Goal: Task Accomplishment & Management: Complete application form

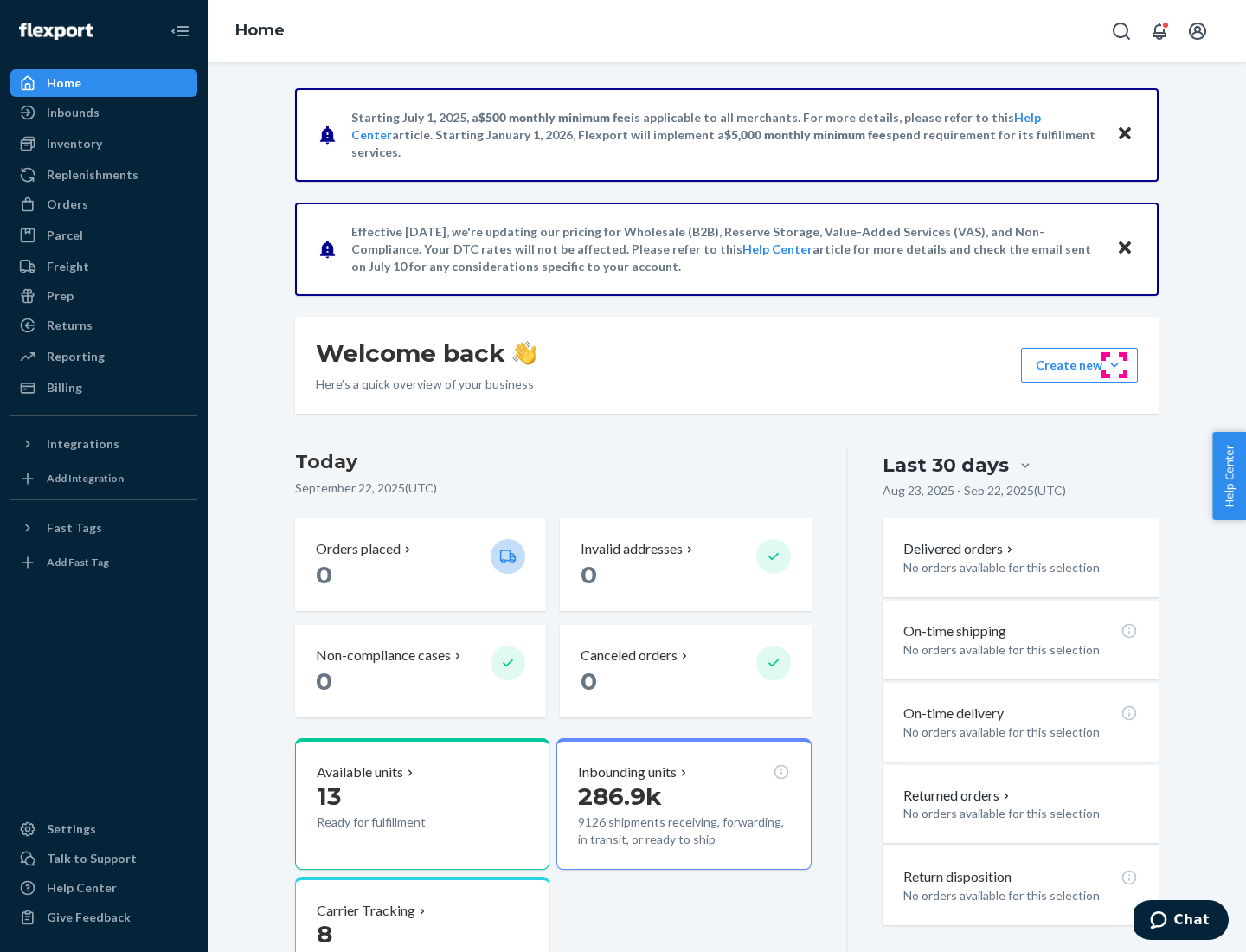
click at [1115, 365] on button "Create new Create new inbound Create new order Create new product" at bounding box center [1079, 365] width 117 height 34
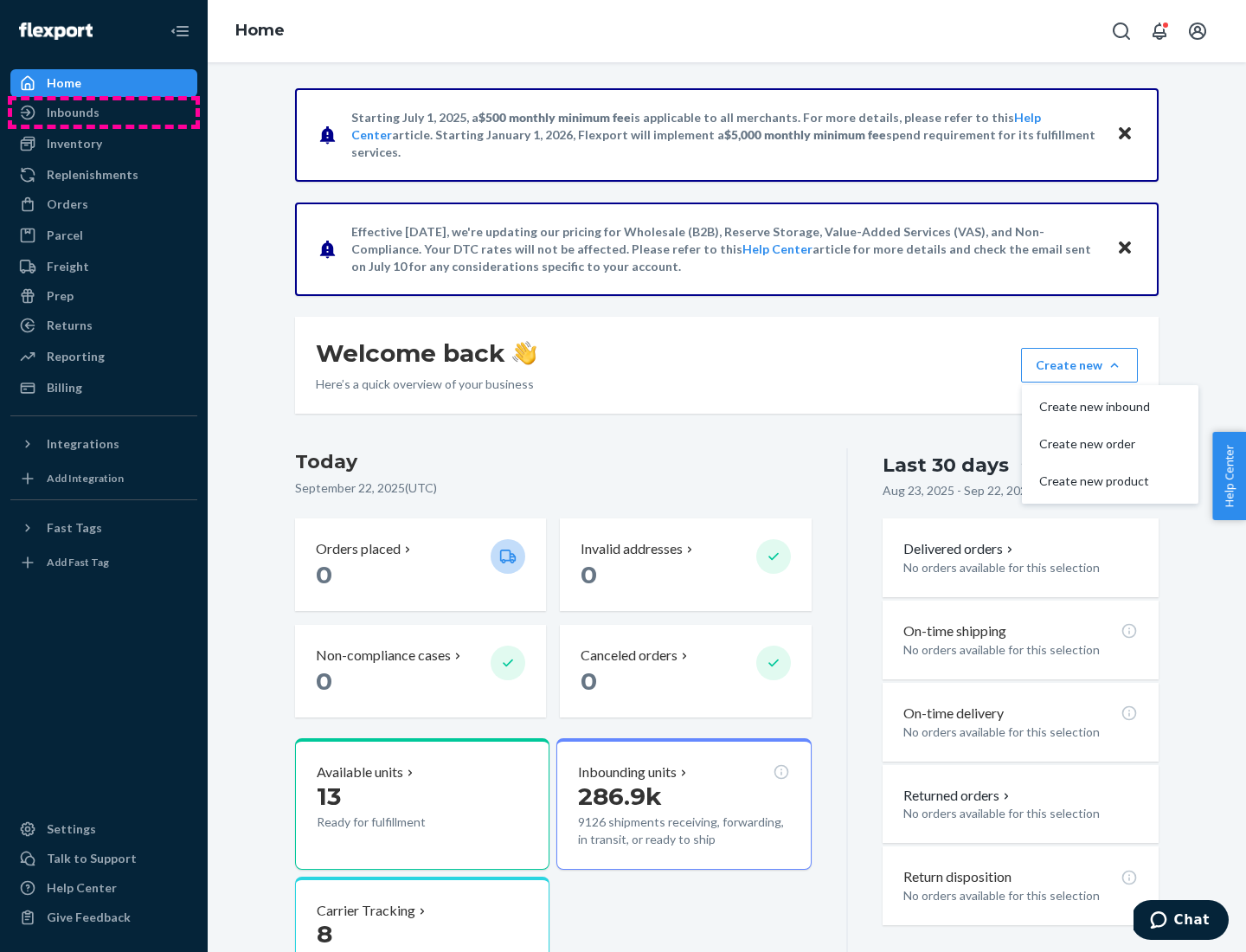
click at [104, 113] on div "Inbounds" at bounding box center [104, 113] width 183 height 25
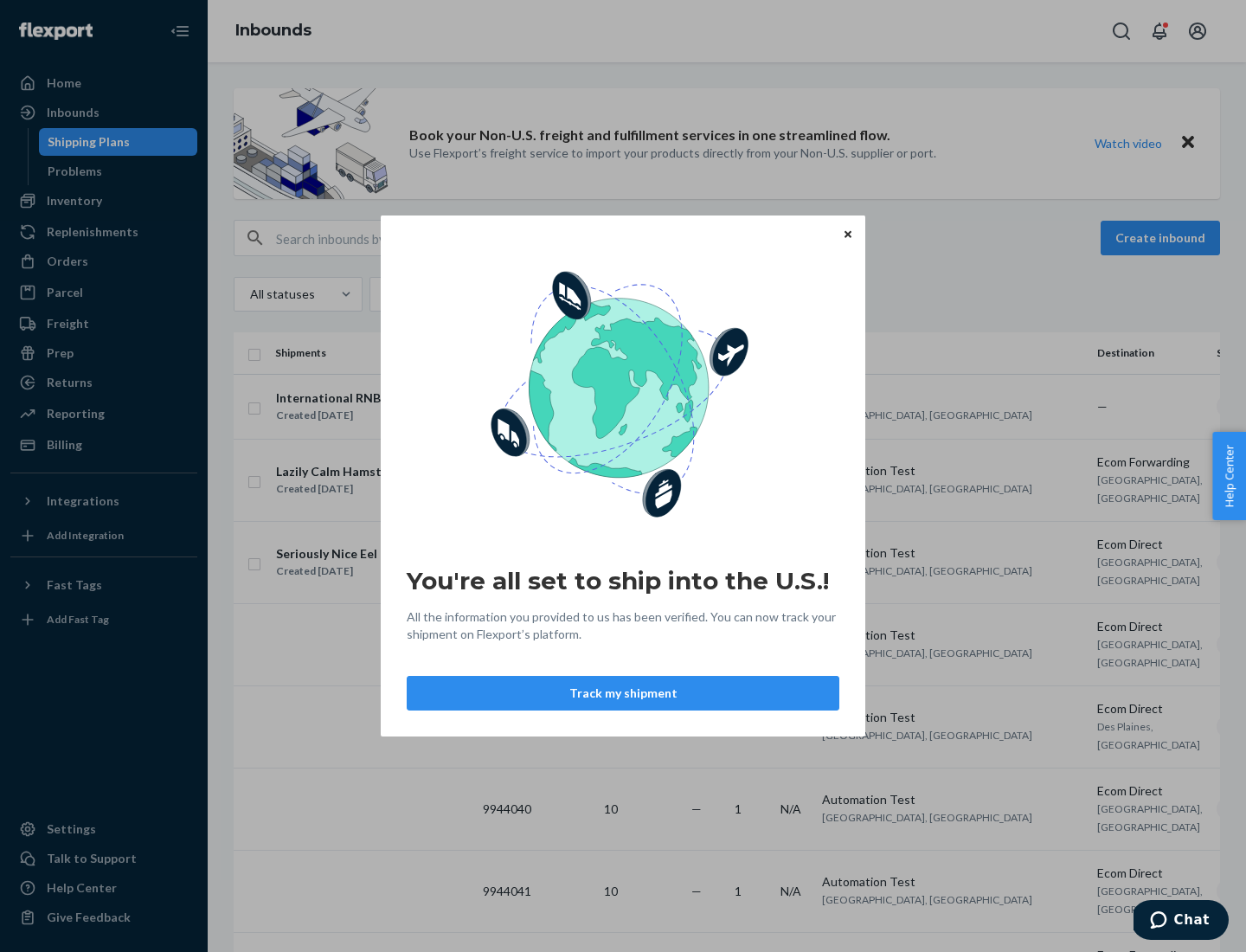
click at [1163, 238] on div "You're all set to ship into the U.S.! All the information you provided to us ha…" at bounding box center [623, 476] width 1246 height 952
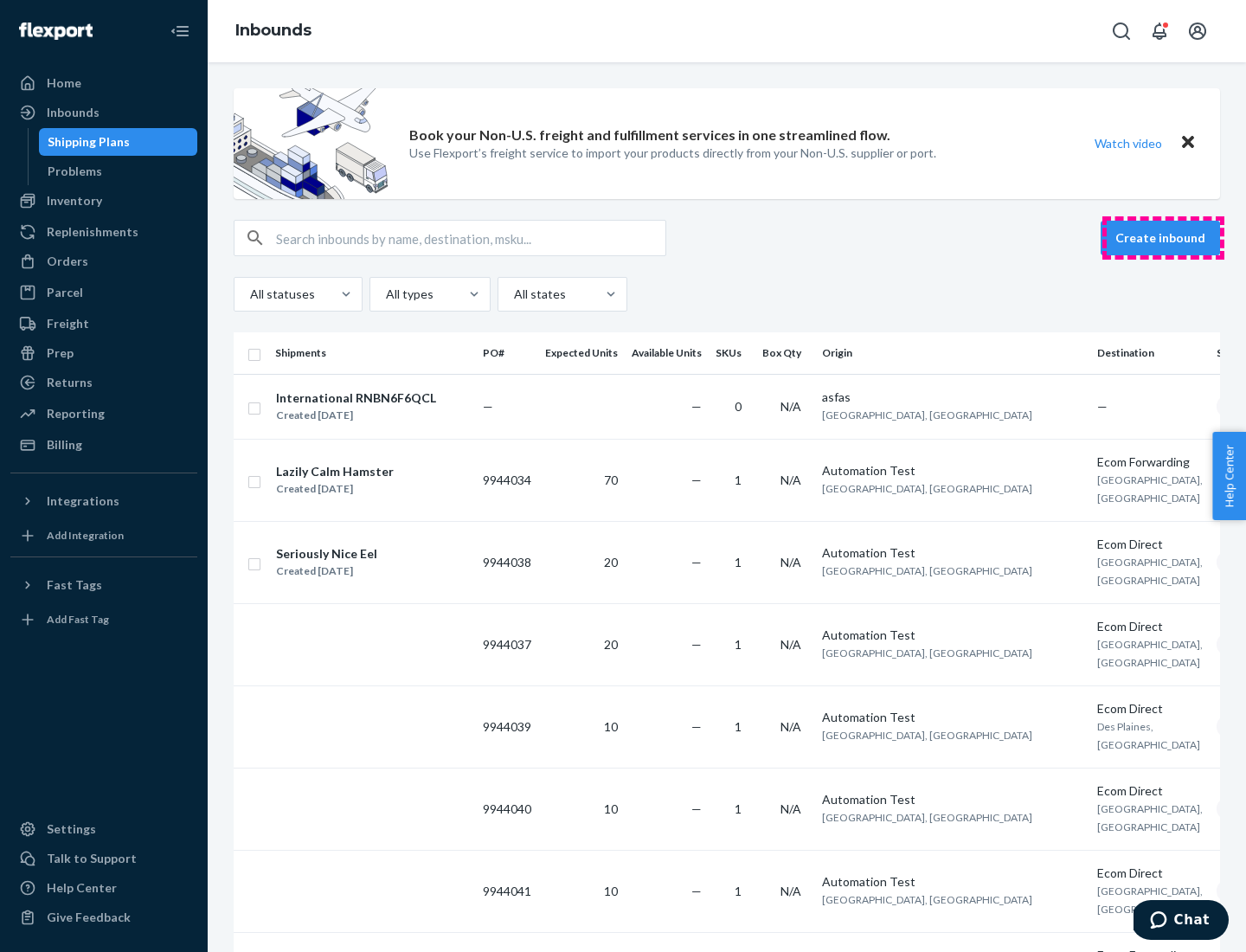
click at [1163, 238] on button "Create inbound" at bounding box center [1161, 238] width 120 height 34
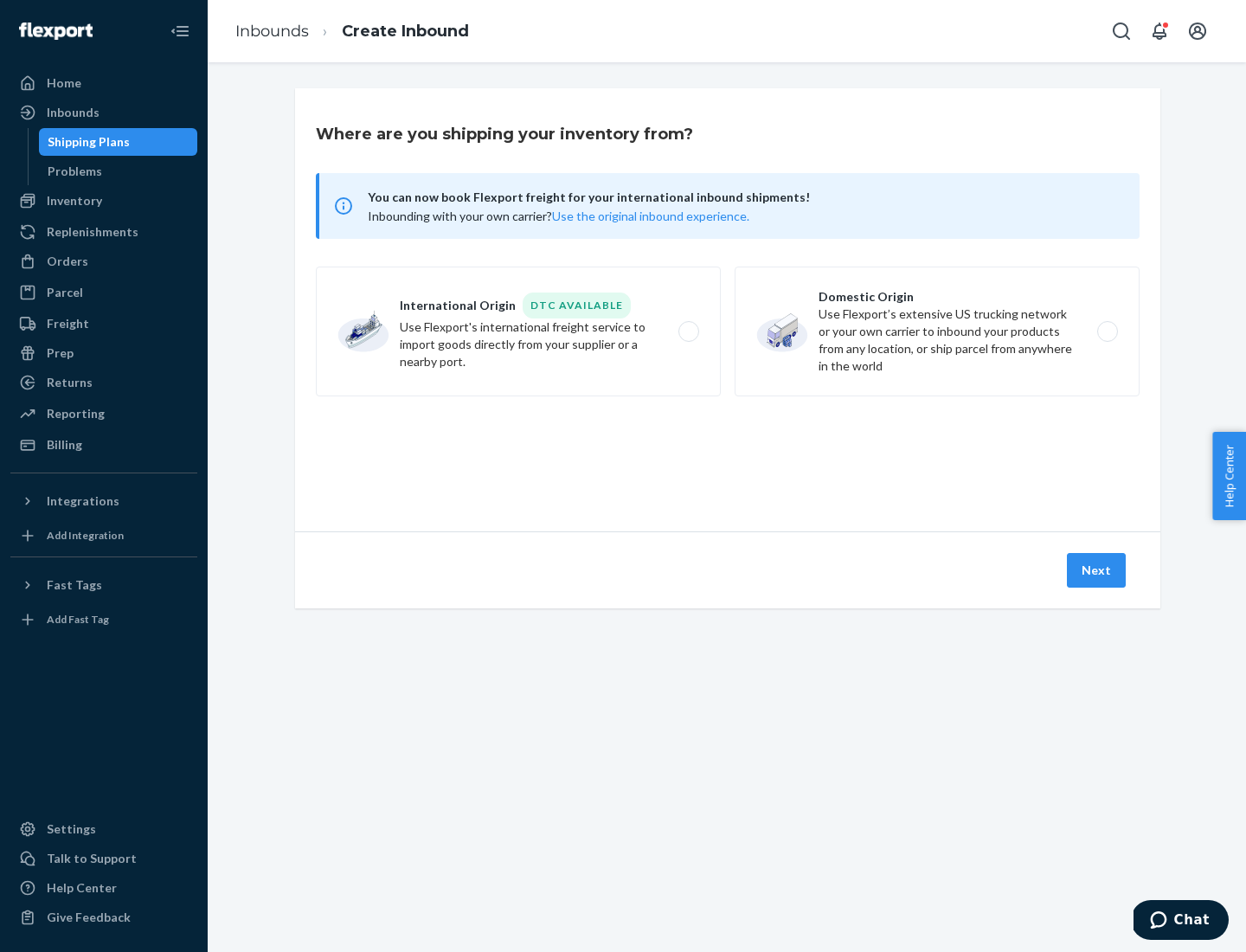
click at [937, 331] on label "Domestic Origin Use Flexport’s extensive US trucking network or your own carrie…" at bounding box center [937, 331] width 405 height 129
click at [1107, 331] on input "Domestic Origin Use Flexport’s extensive US trucking network or your own carrie…" at bounding box center [1112, 331] width 11 height 11
radio input "true"
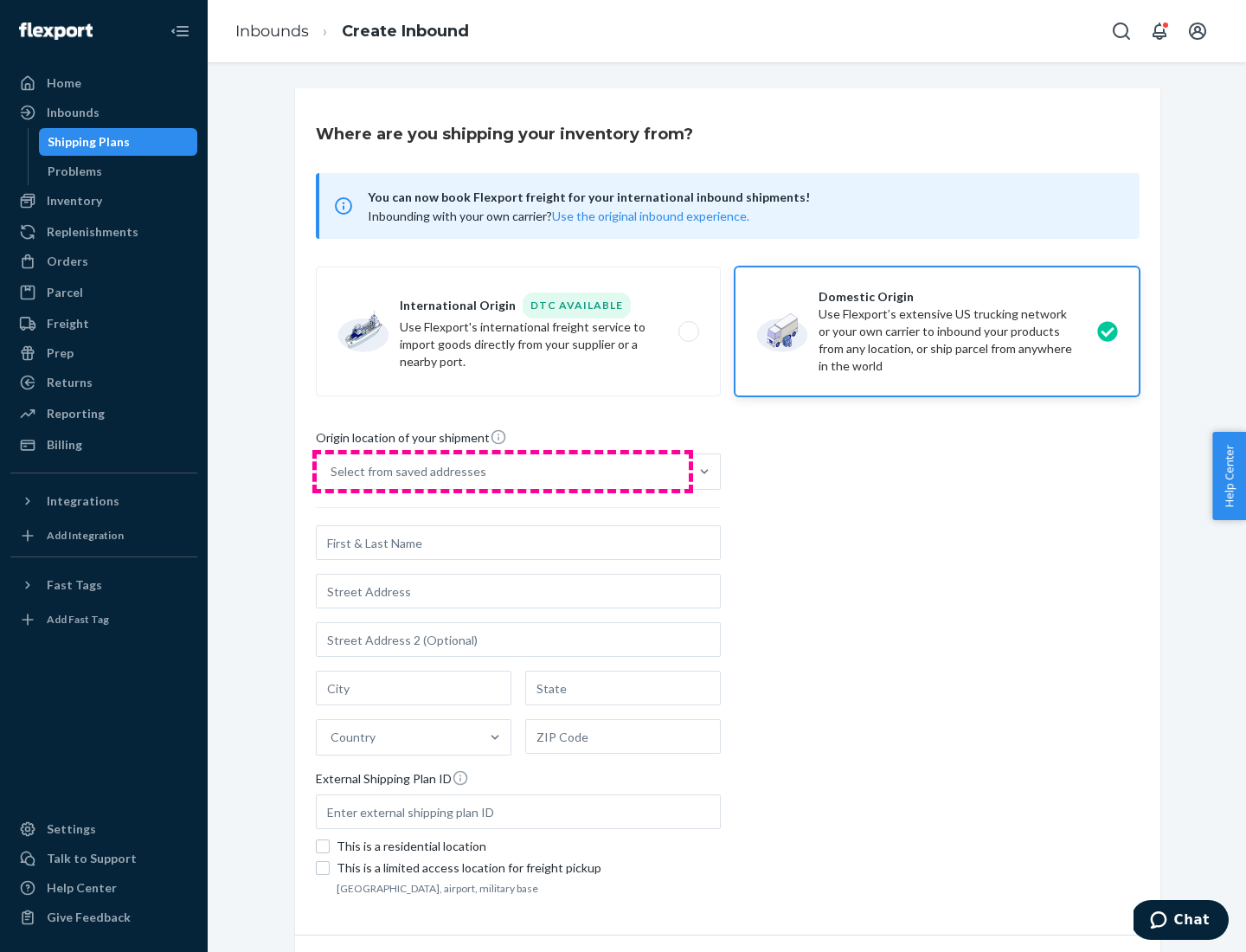
click at [503, 471] on div "Select from saved addresses" at bounding box center [503, 471] width 372 height 34
click at [332, 471] on input "Select from saved addresses" at bounding box center [331, 472] width 2 height 18
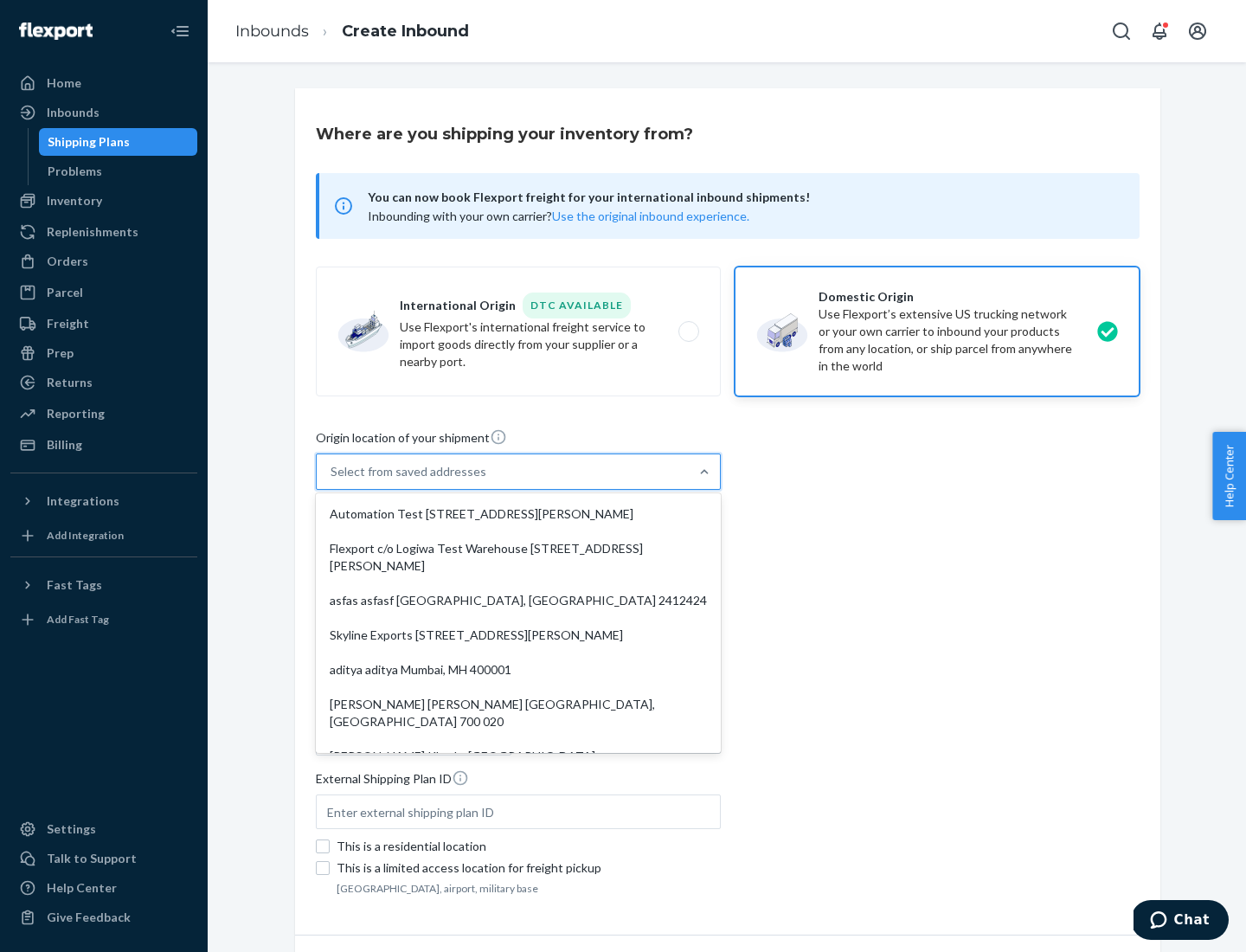
scroll to position [7, 0]
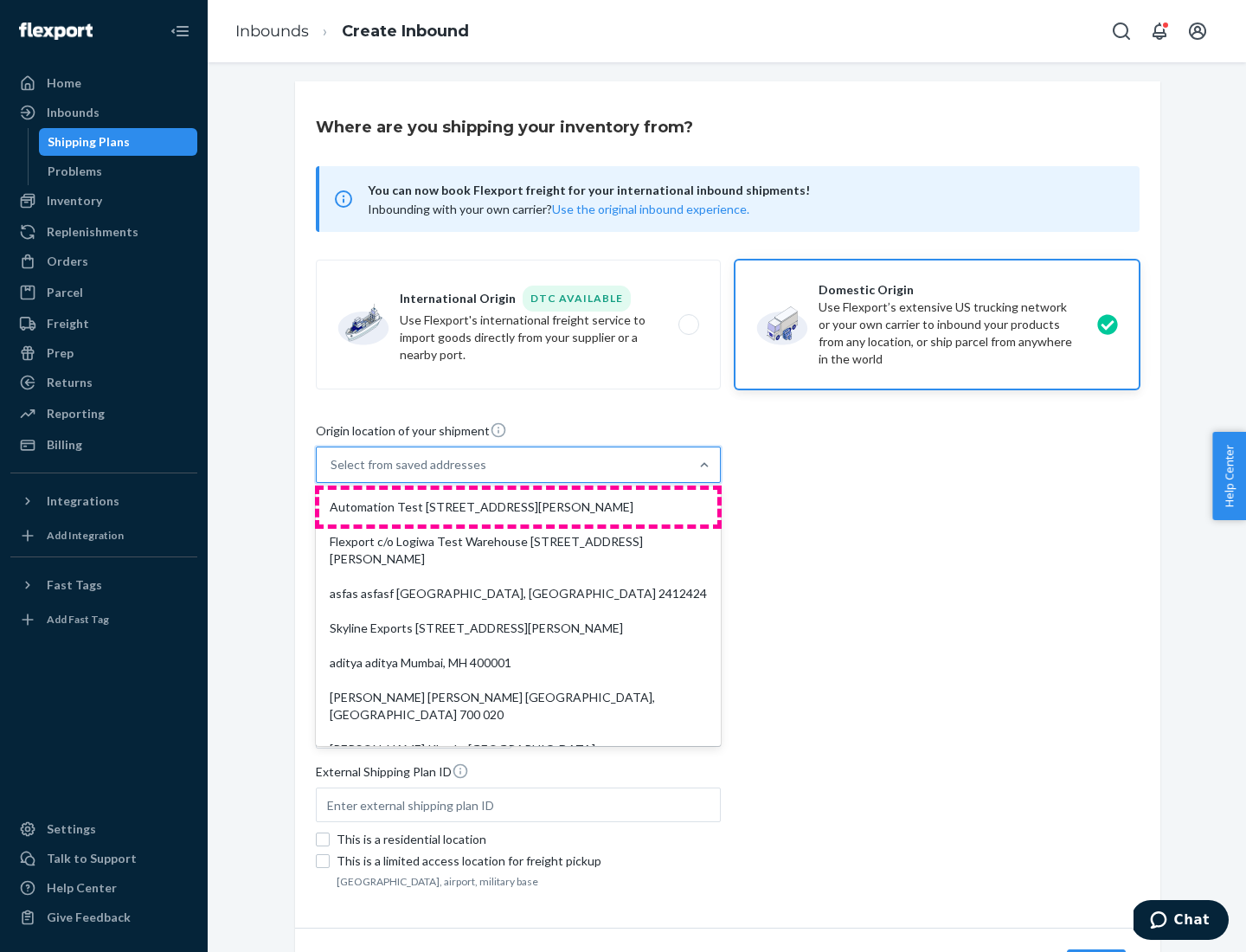
click at [519, 507] on div "Automation Test [STREET_ADDRESS][PERSON_NAME]" at bounding box center [519, 506] width 398 height 34
click at [332, 473] on input "option Automation Test [STREET_ADDRESS][PERSON_NAME]. 9 results available. Use …" at bounding box center [331, 465] width 2 height 18
type input "Automation Test"
type input "9th Floor"
type input "[GEOGRAPHIC_DATA]"
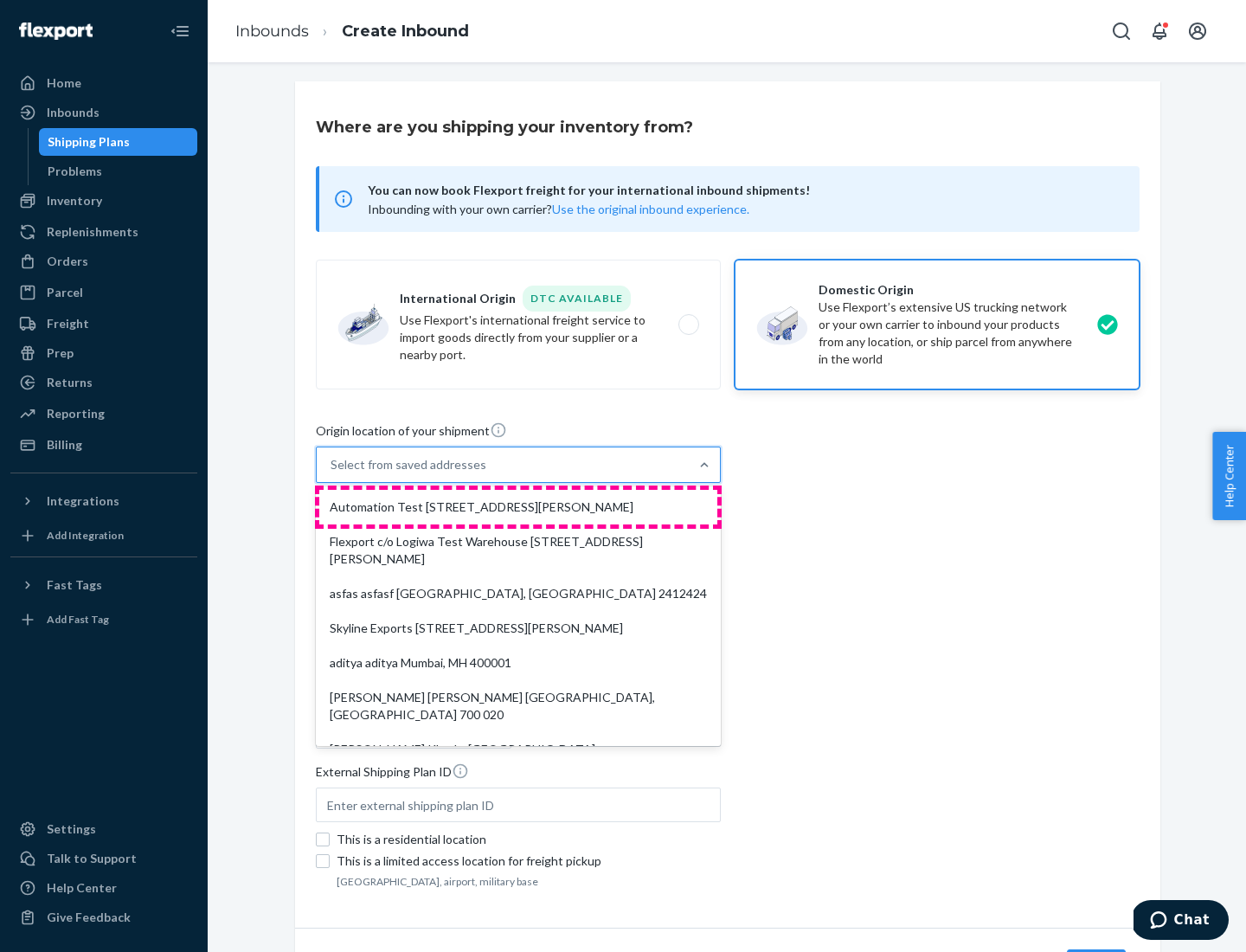
type input "CA"
type input "94104"
type input "[STREET_ADDRESS][PERSON_NAME]"
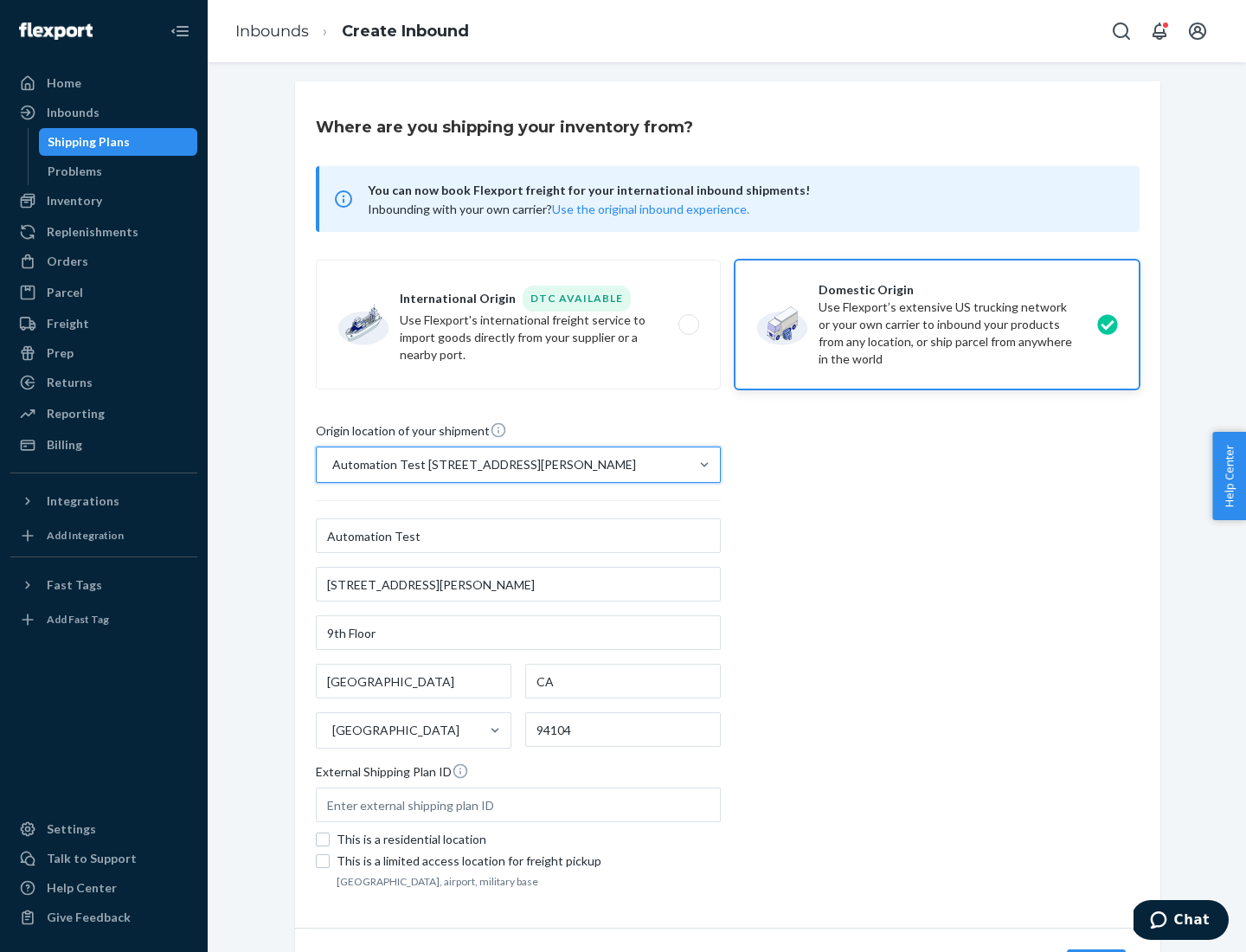
scroll to position [101, 0]
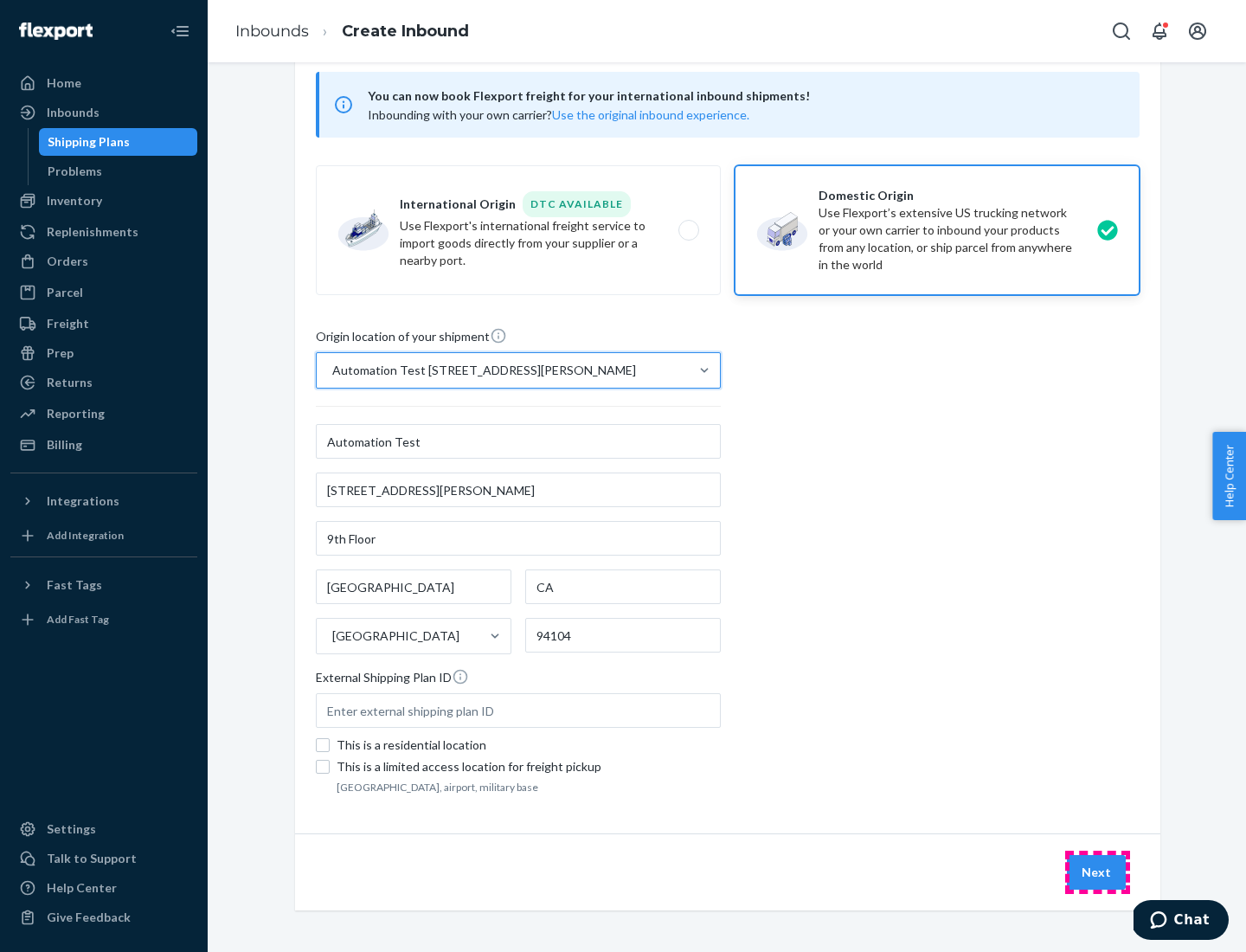
click at [1097, 872] on button "Next" at bounding box center [1095, 872] width 59 height 34
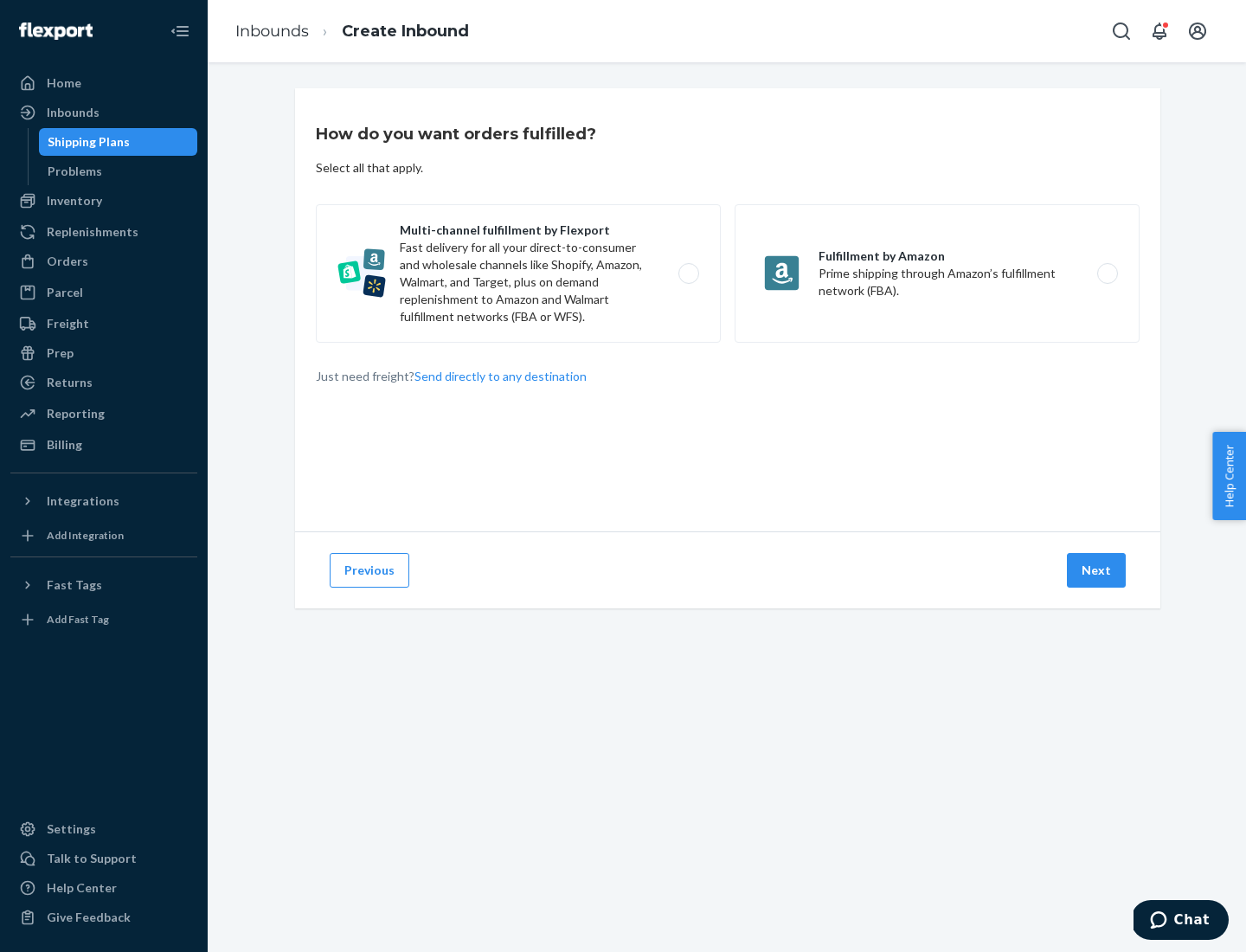
click at [519, 273] on label "Multi-channel fulfillment by Flexport Fast delivery for all your direct-to-cons…" at bounding box center [519, 273] width 405 height 138
click at [688, 273] on input "Multi-channel fulfillment by Flexport Fast delivery for all your direct-to-cons…" at bounding box center [693, 274] width 11 height 11
radio input "true"
click at [1097, 570] on button "Next" at bounding box center [1095, 570] width 59 height 34
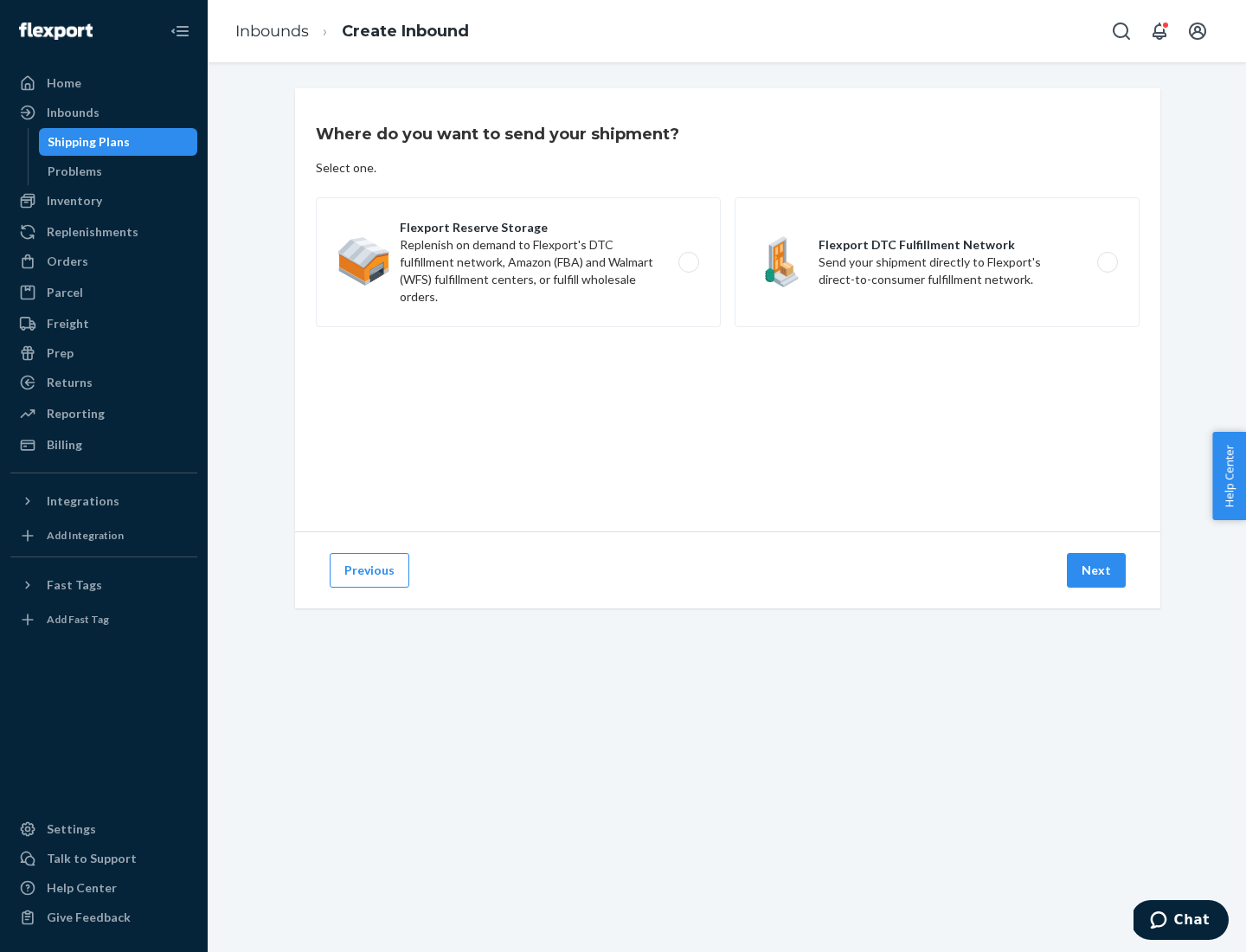
click at [937, 262] on label "Flexport DTC Fulfillment Network Send your shipment directly to Flexport's dire…" at bounding box center [937, 262] width 405 height 129
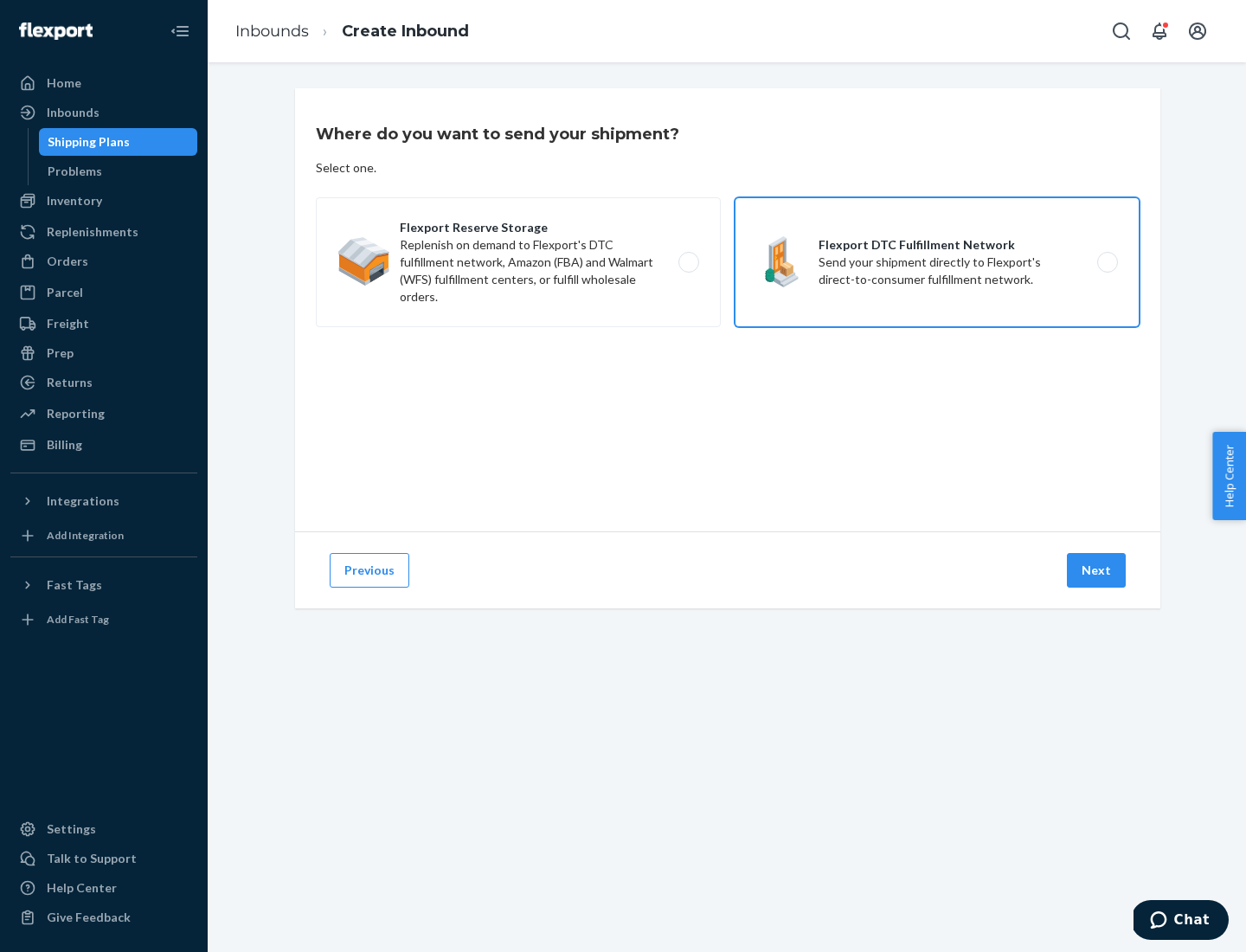
click at [1107, 262] on input "Flexport DTC Fulfillment Network Send your shipment directly to Flexport's dire…" at bounding box center [1112, 262] width 11 height 11
radio input "true"
click at [1097, 570] on button "Next" at bounding box center [1095, 570] width 59 height 34
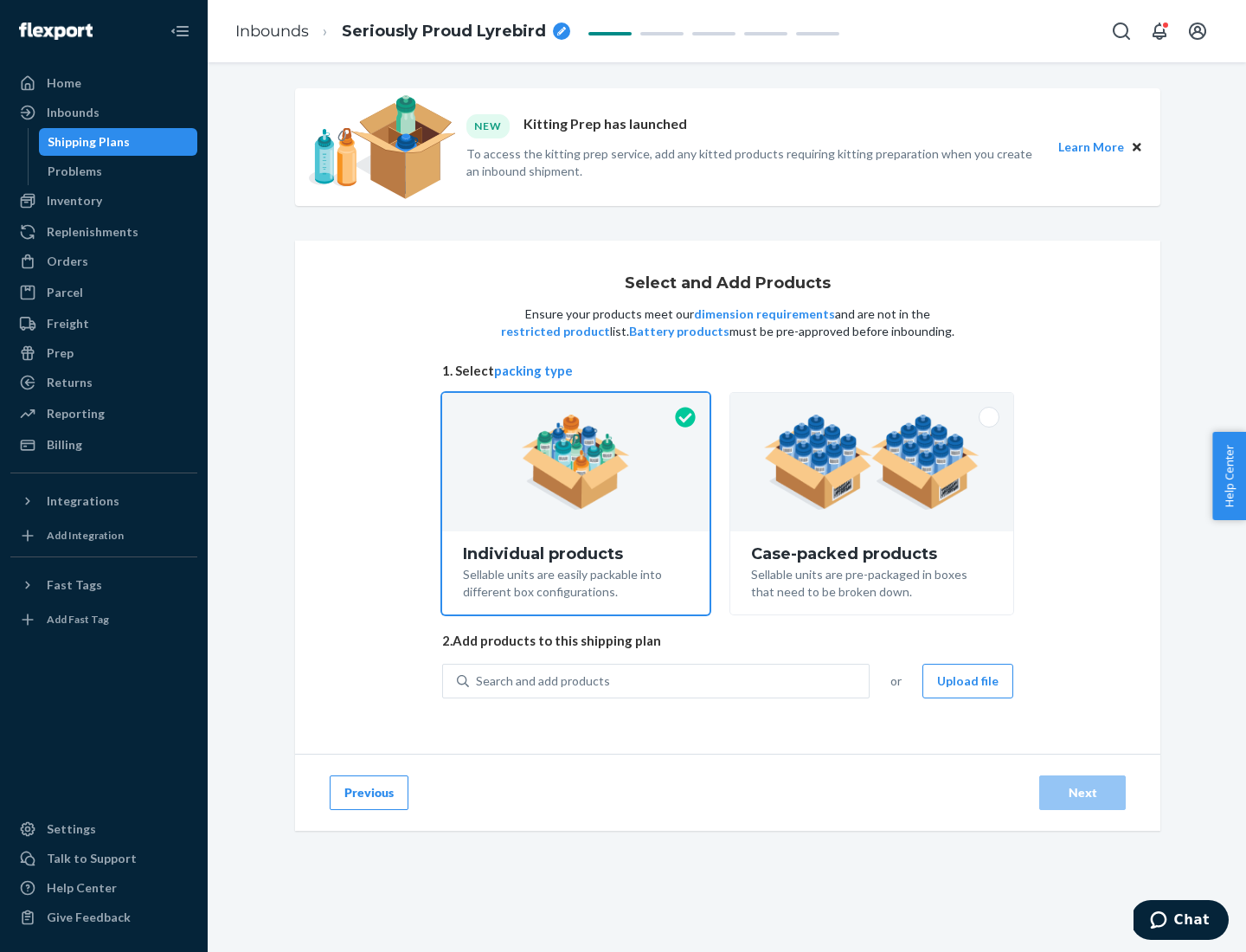
click at [669, 680] on div "Search and add products" at bounding box center [669, 681] width 400 height 31
click at [477, 680] on input "Search and add products" at bounding box center [476, 681] width 2 height 18
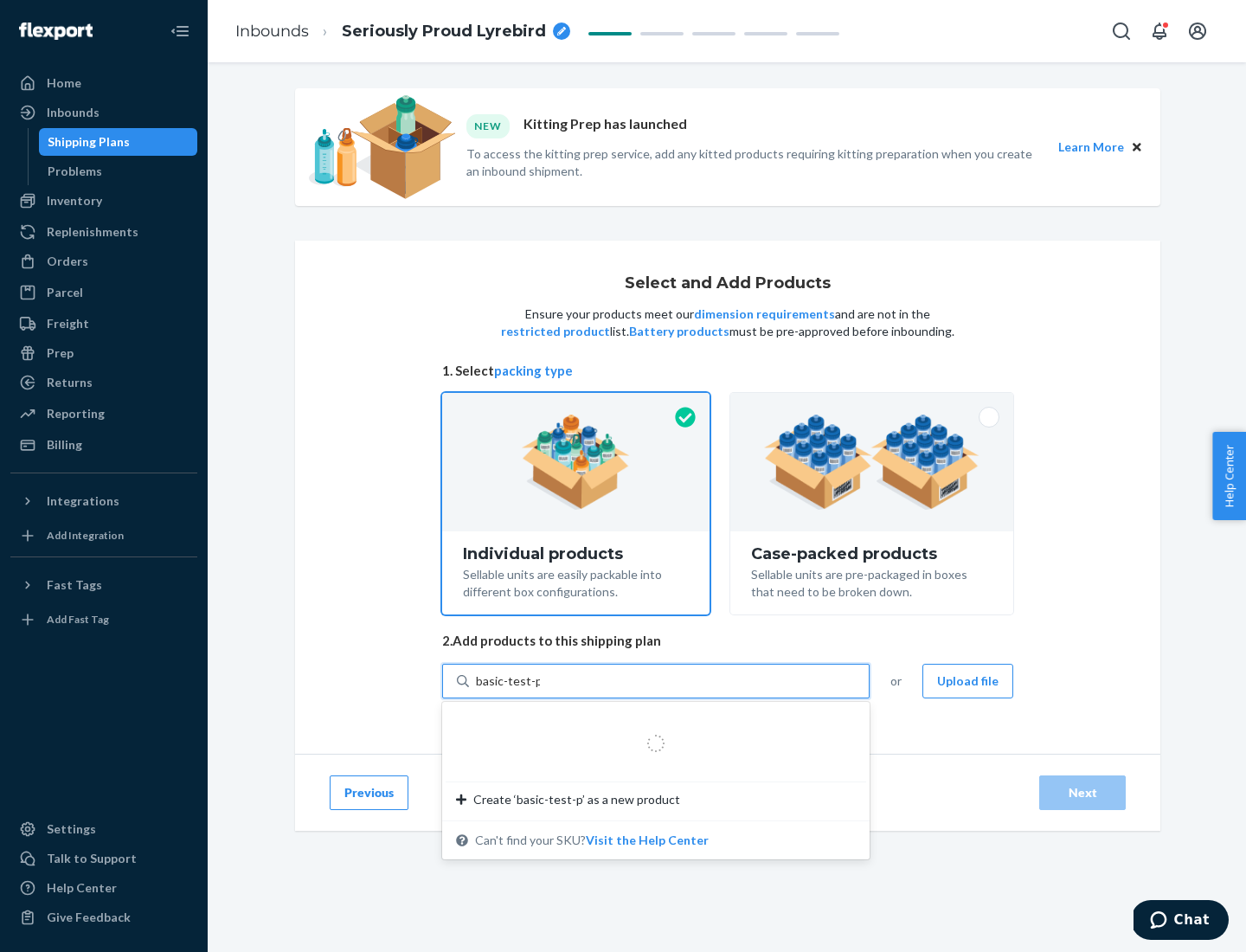
type input "basic-test-product-1"
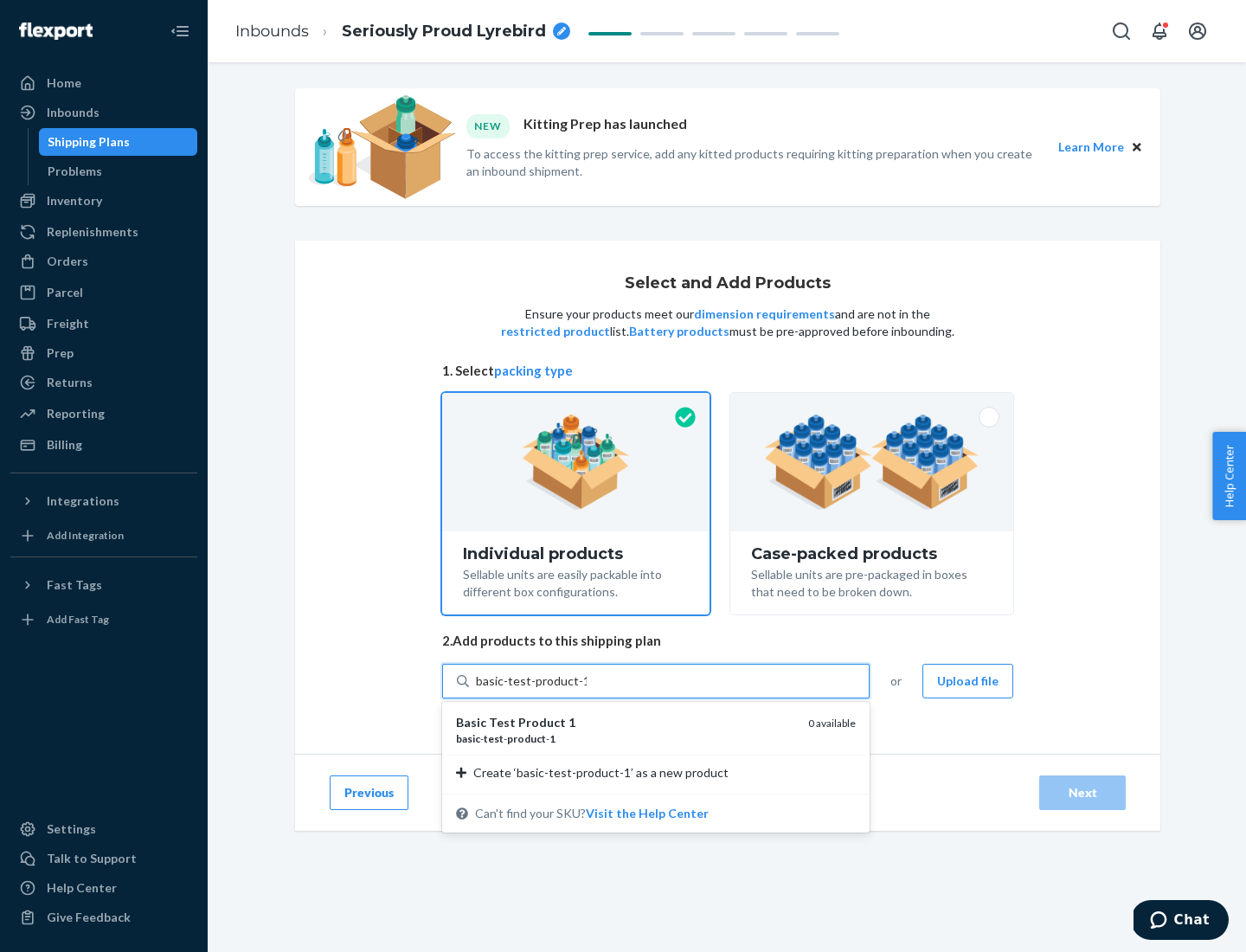
click at [625, 738] on div "basic - test - product - 1" at bounding box center [625, 738] width 338 height 15
click at [586, 690] on input "basic-test-product-1" at bounding box center [531, 681] width 111 height 18
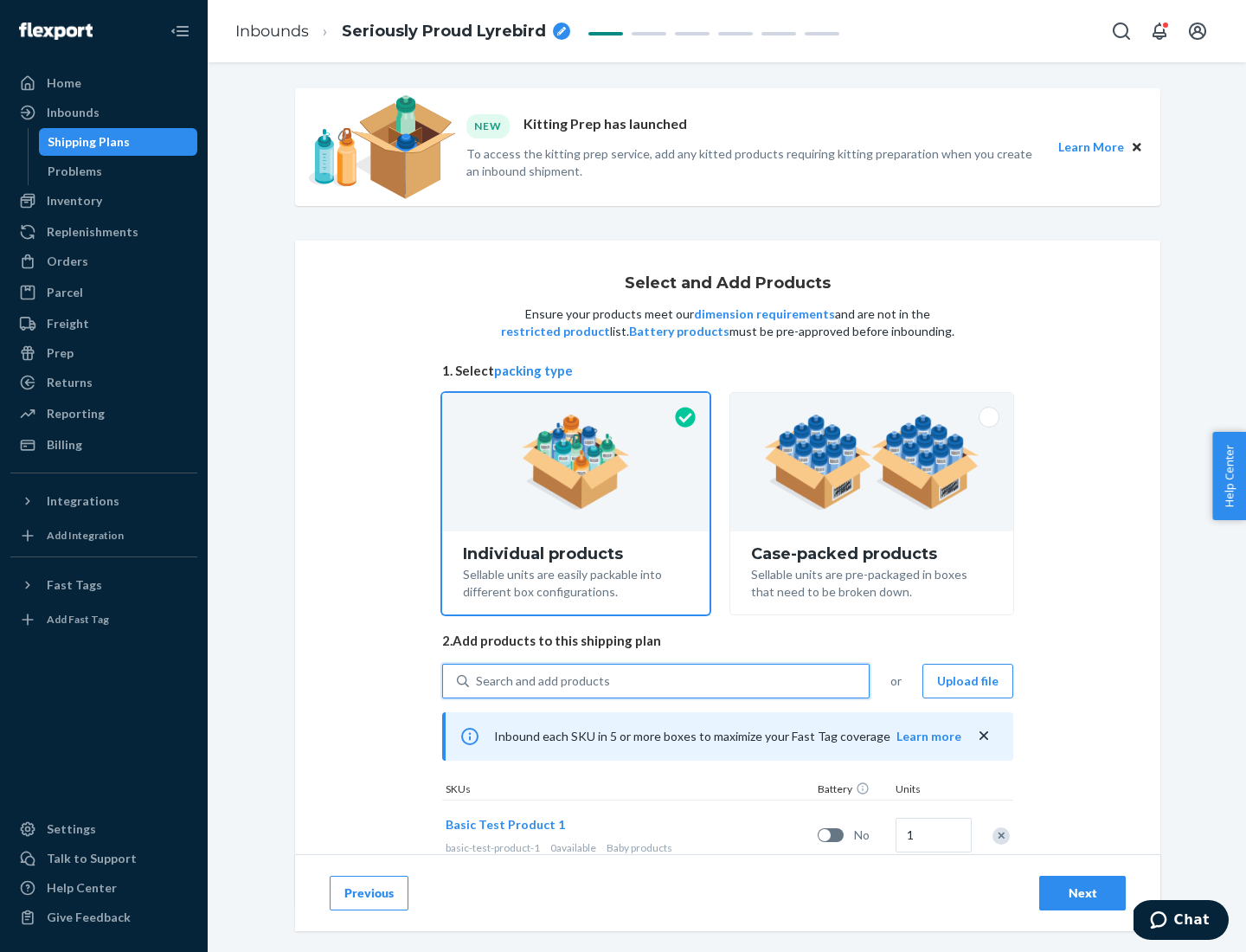
scroll to position [51, 0]
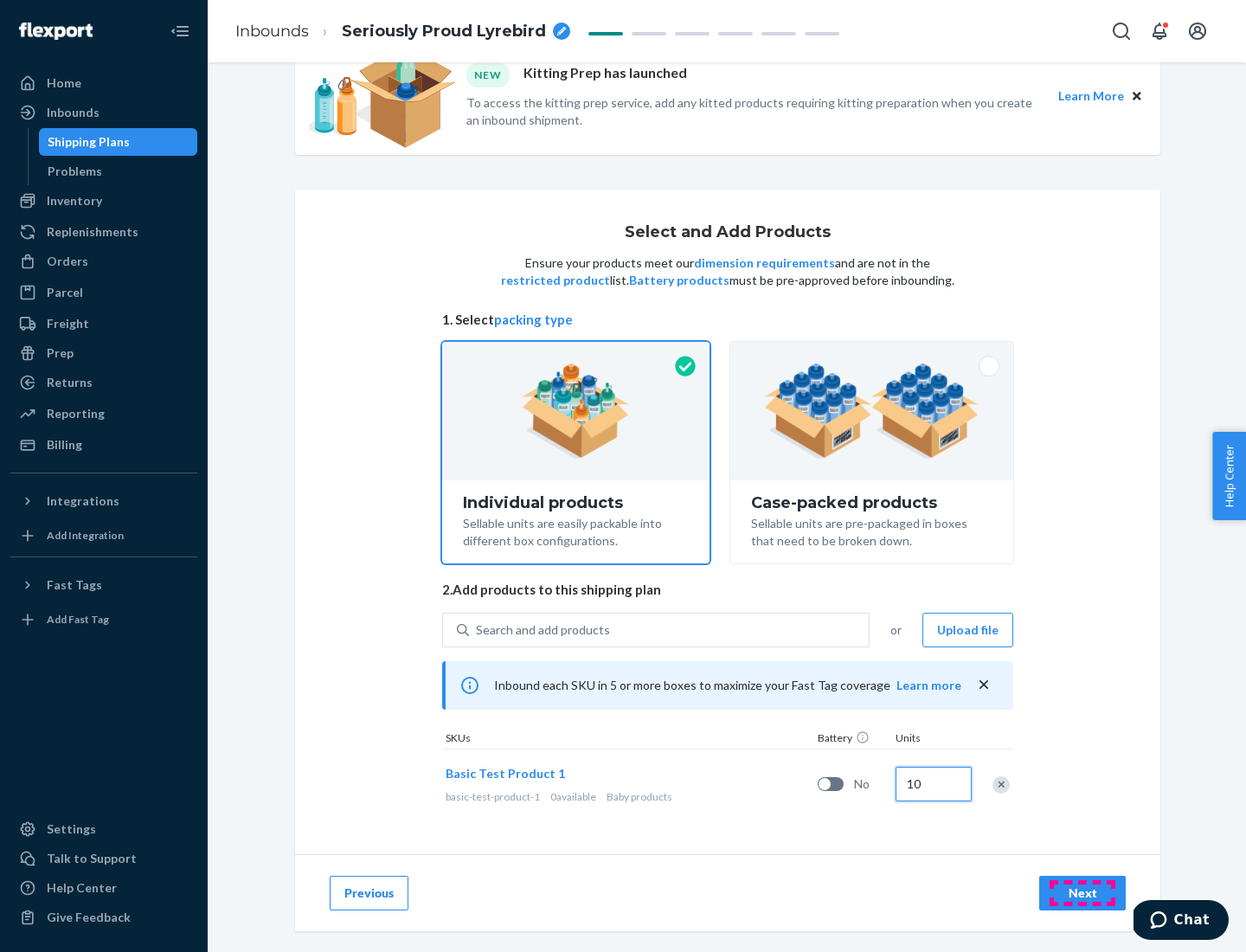
type input "10"
click at [1082, 892] on div "Next" at bounding box center [1082, 893] width 57 height 18
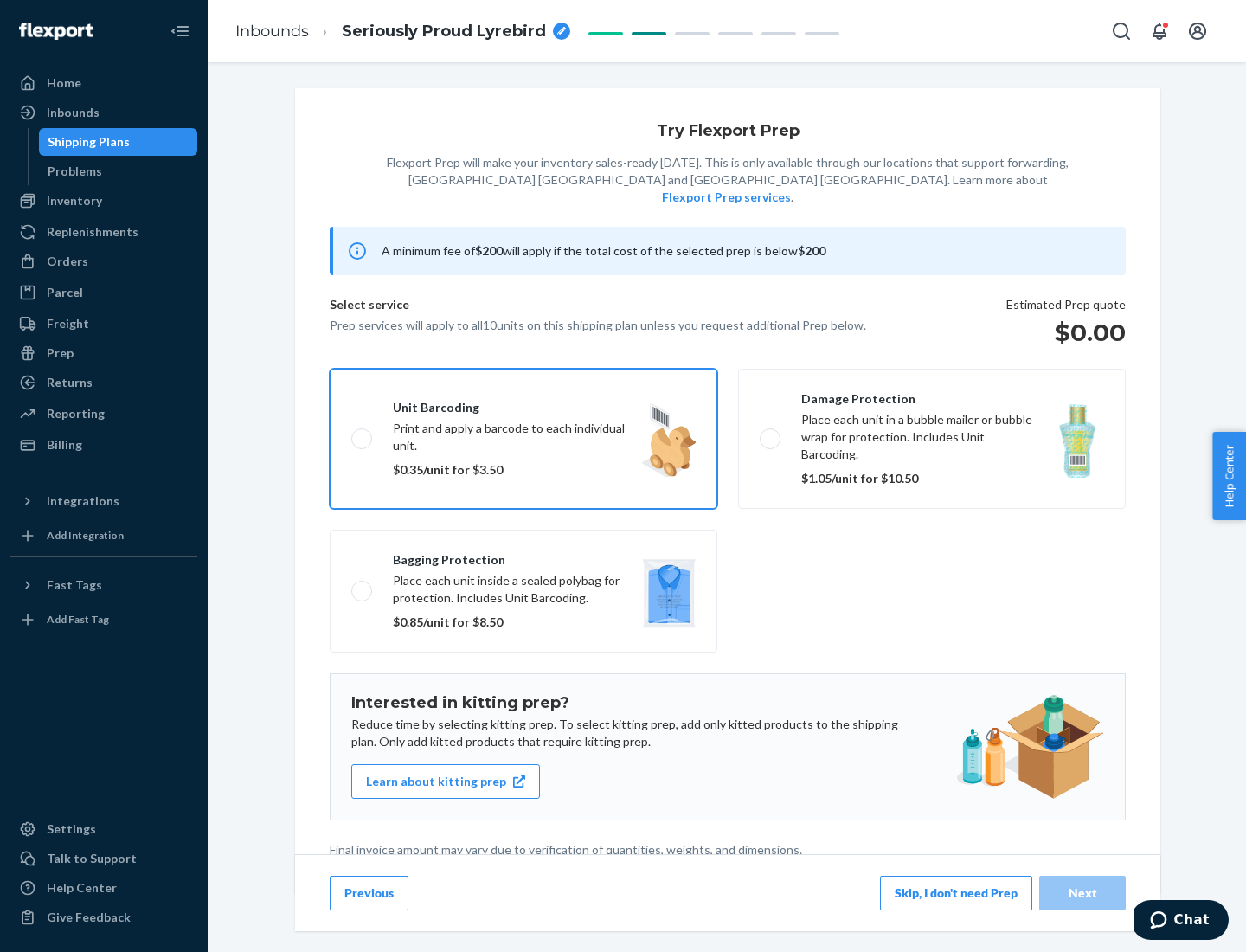
click at [351, 432] on input "Unit barcoding Print and apply a barcode to each individual unit. $0.35/unit fo…" at bounding box center [357, 438] width 11 height 11
checkbox input "true"
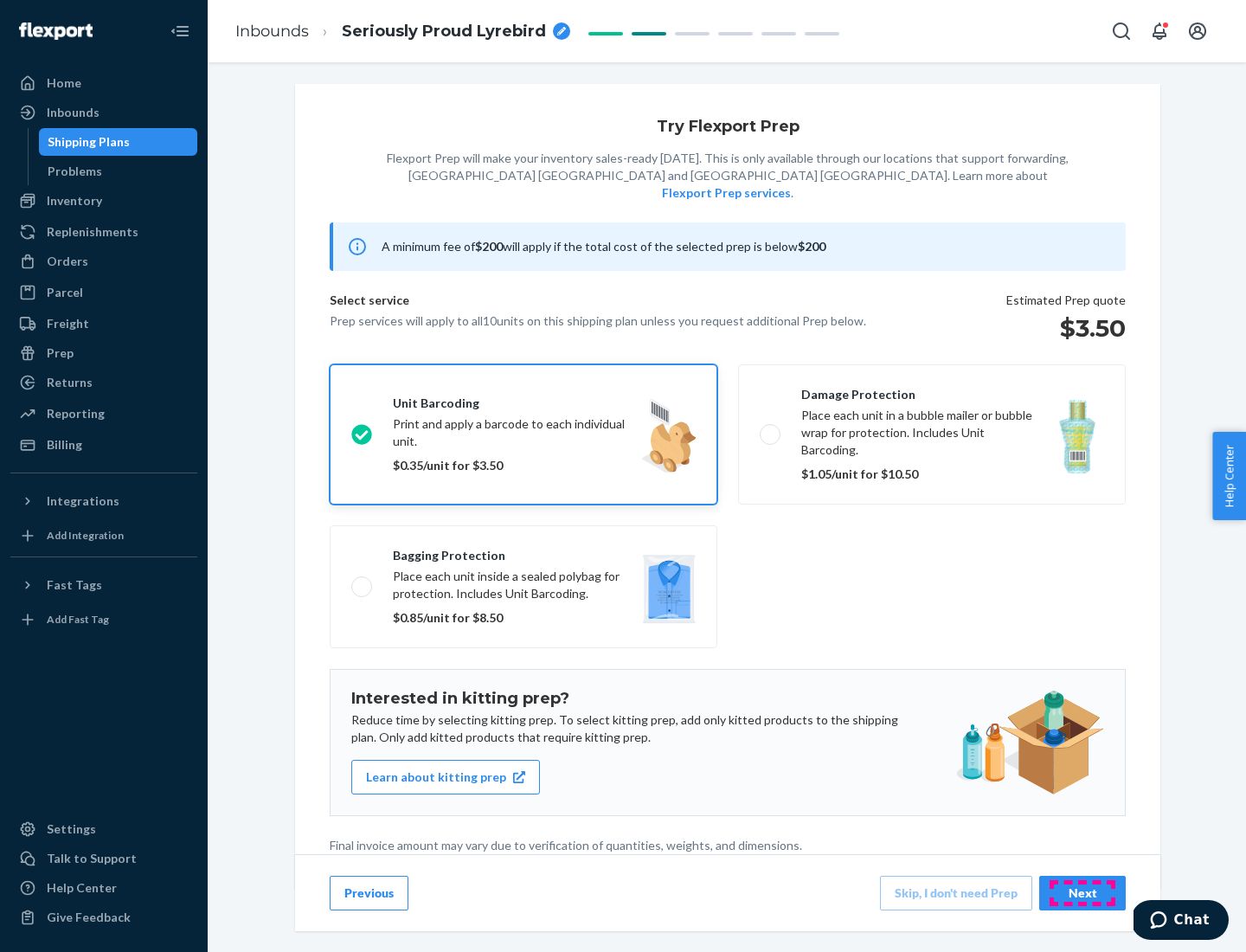
click at [1082, 892] on div "Next" at bounding box center [1082, 893] width 57 height 18
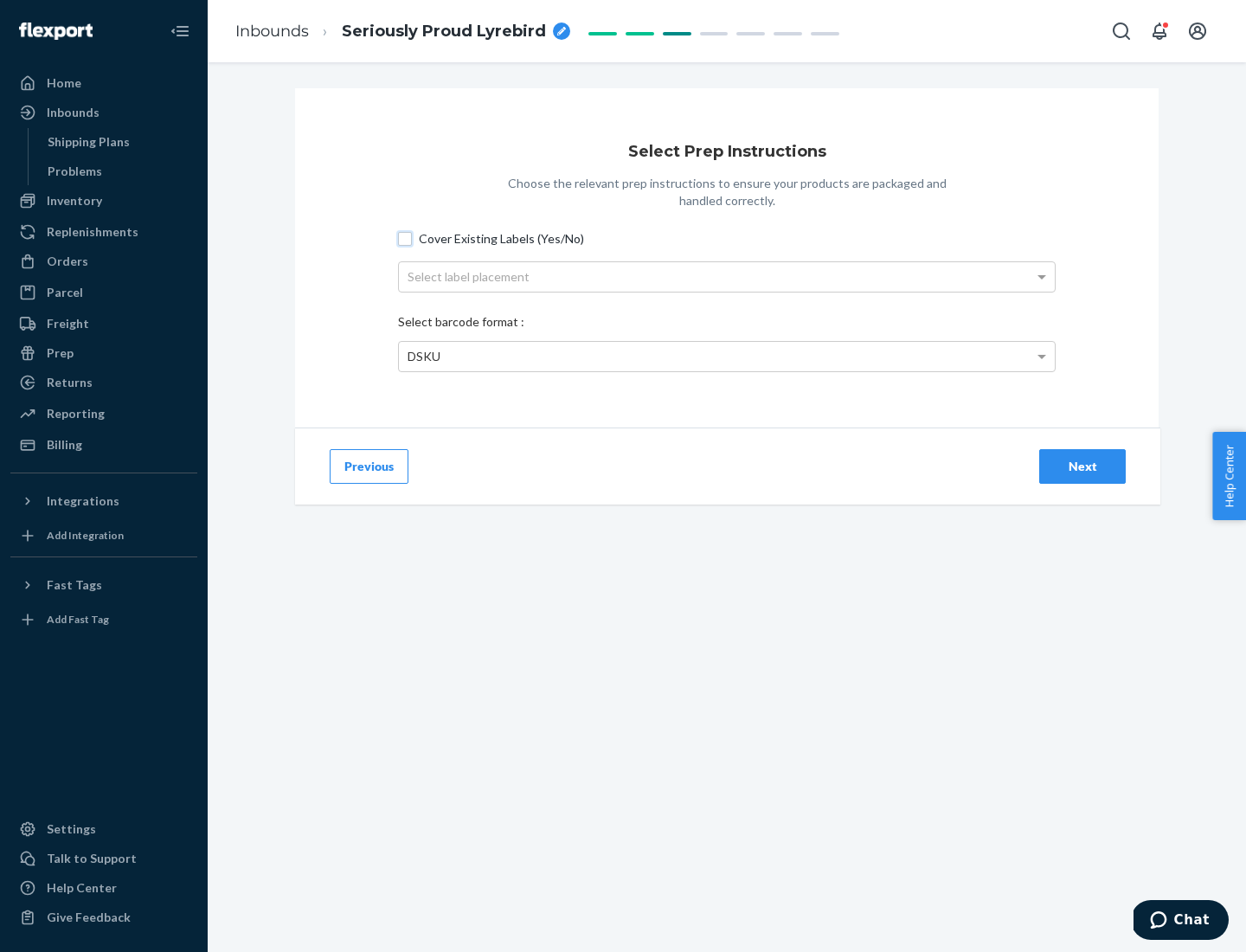
click at [405, 238] on input "Cover Existing Labels (Yes/No)" at bounding box center [405, 239] width 14 height 14
checkbox input "true"
click at [1082, 466] on div "Next" at bounding box center [1082, 467] width 57 height 18
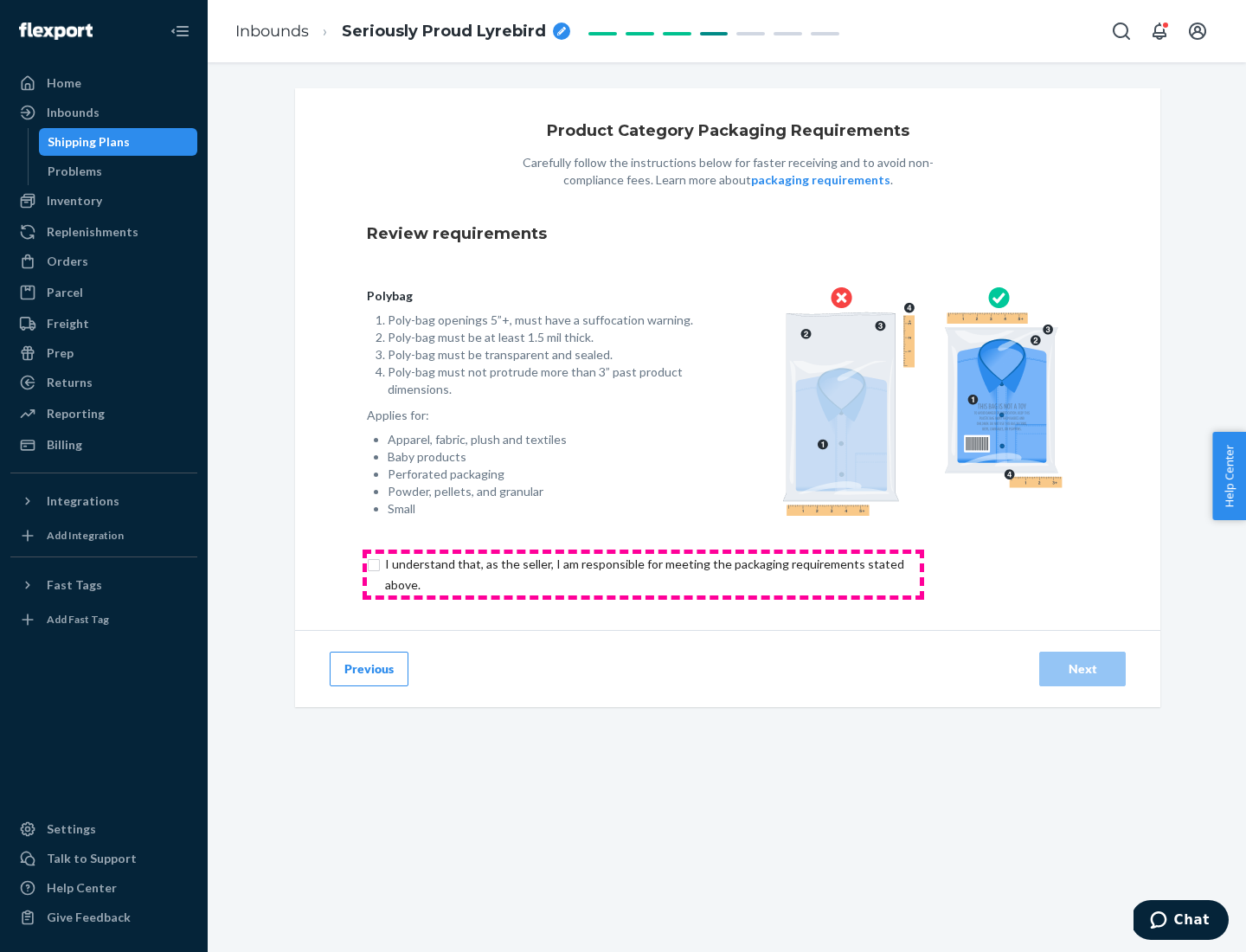
click at [643, 573] on input "checkbox" at bounding box center [654, 574] width 575 height 41
checkbox input "true"
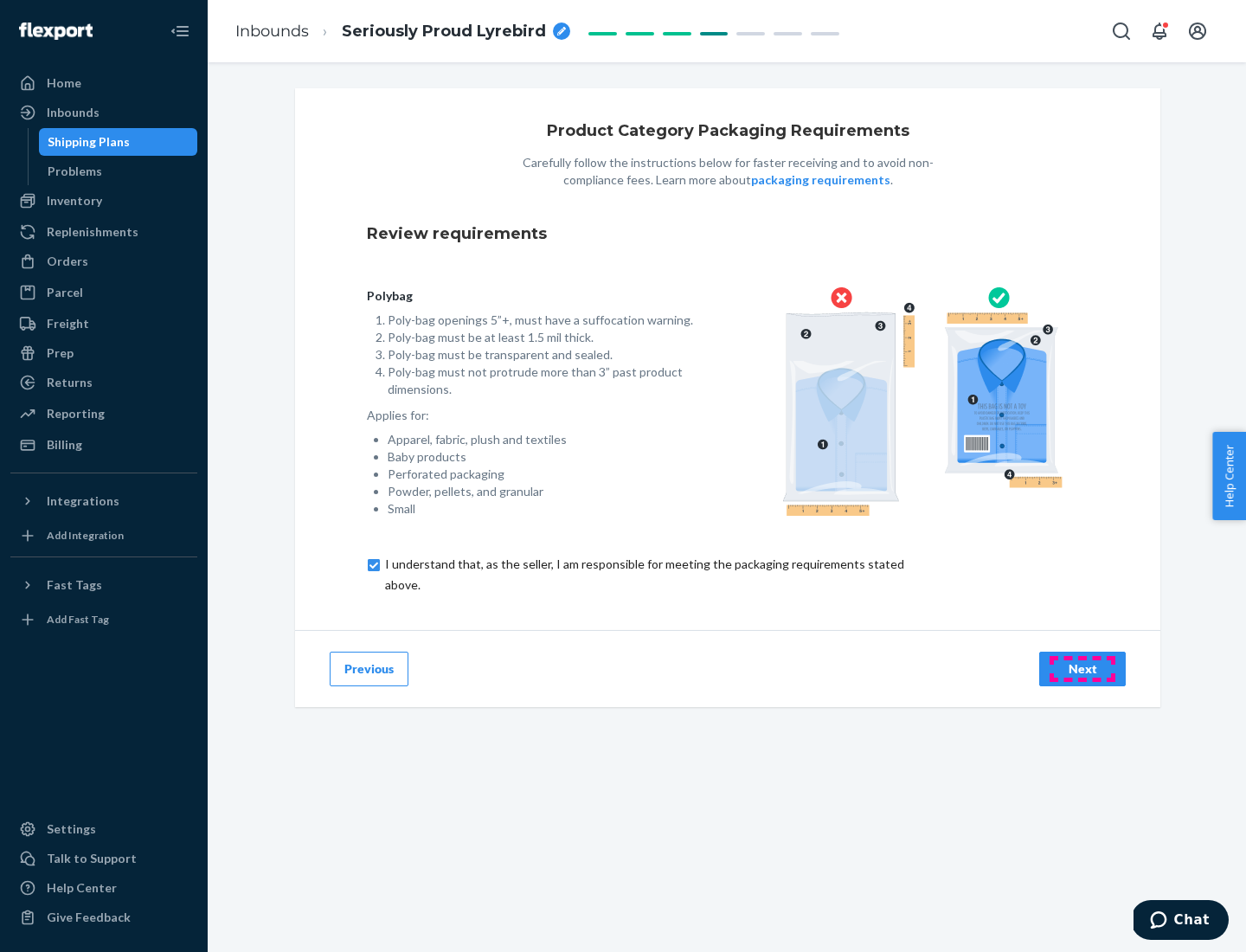
click at [1082, 668] on div "Next" at bounding box center [1082, 669] width 57 height 18
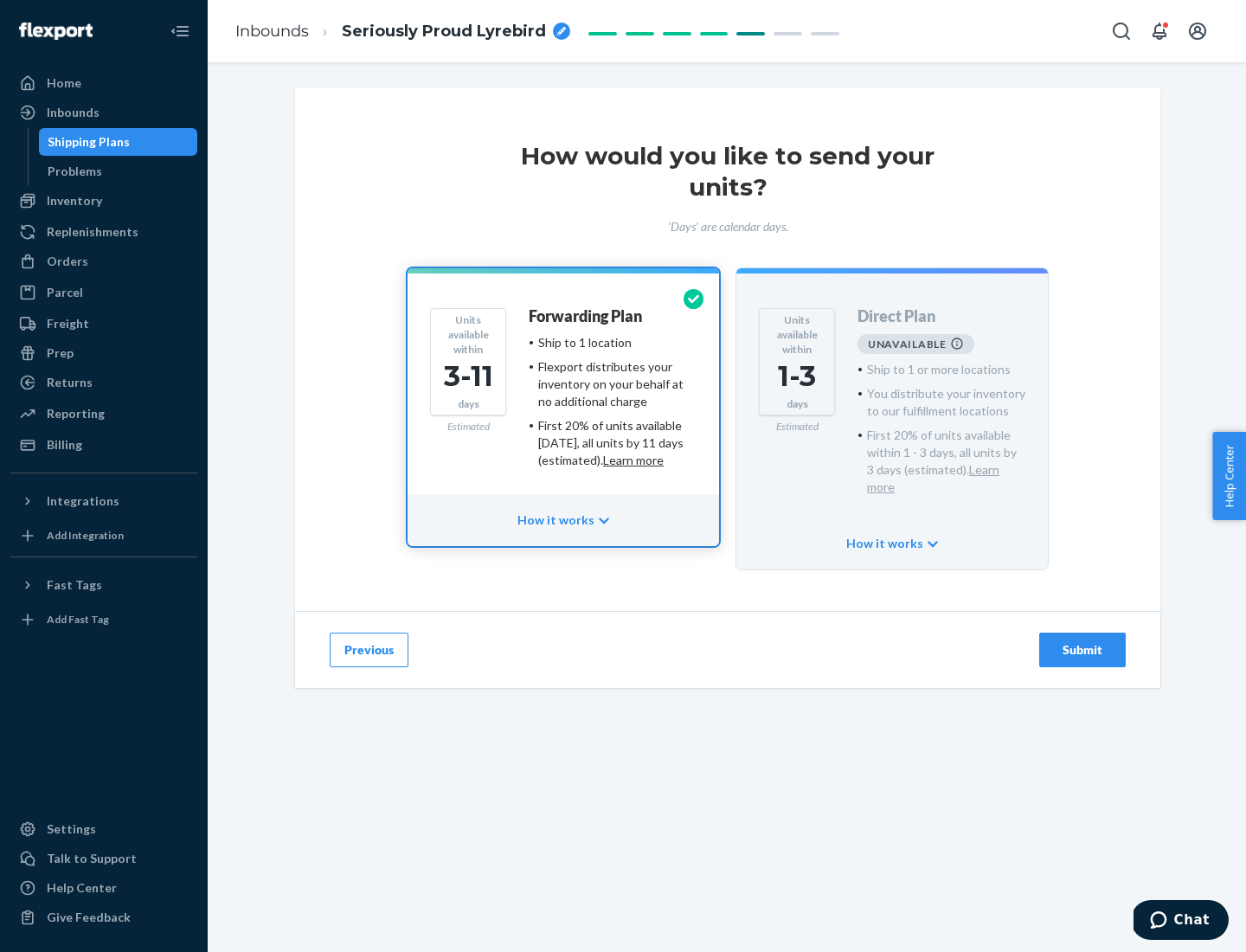
click at [586, 316] on h4 "Forwarding Plan" at bounding box center [585, 317] width 114 height 18
click at [1082, 641] on div "Submit" at bounding box center [1082, 650] width 57 height 18
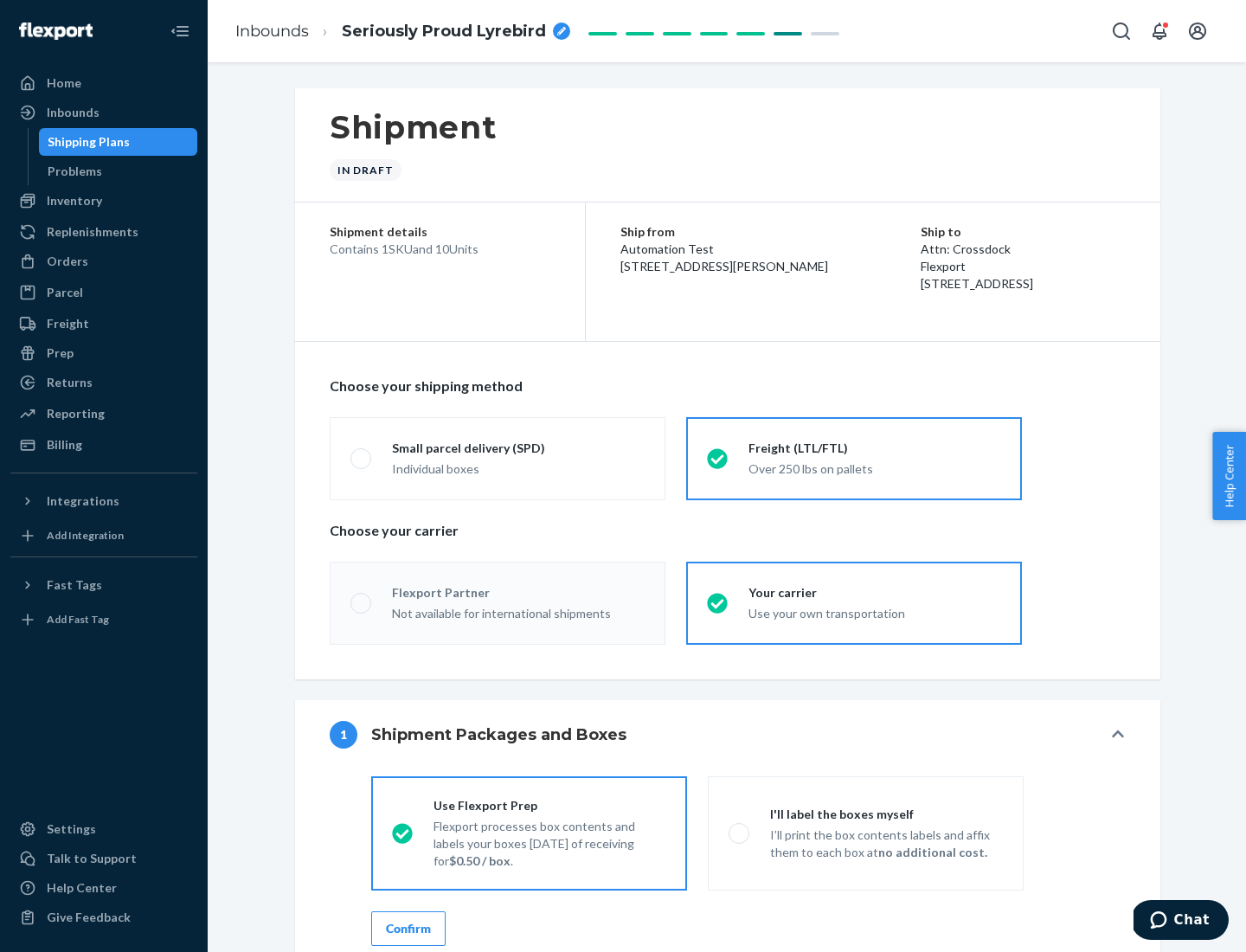
radio input "true"
radio input "false"
radio input "true"
radio input "false"
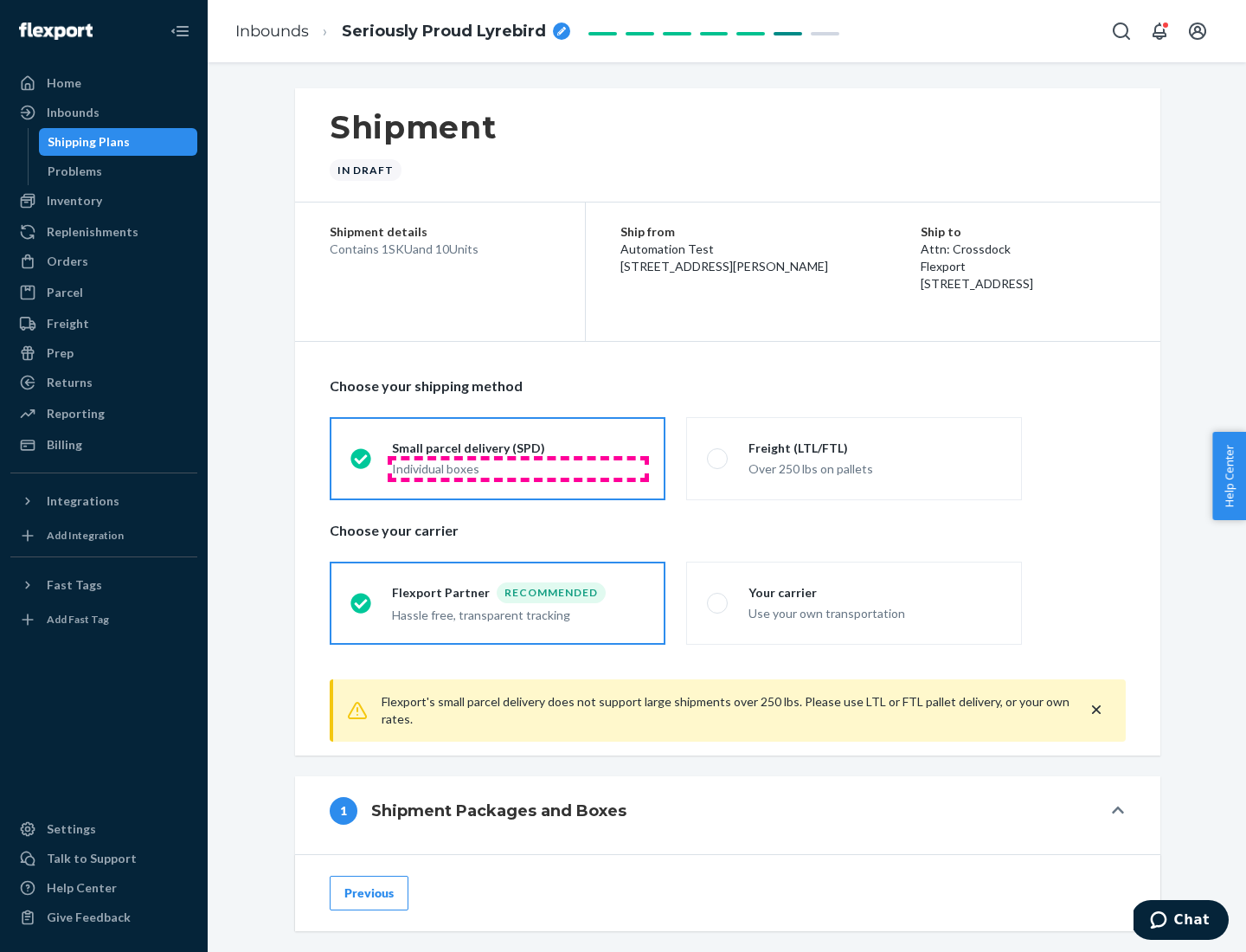
click at [519, 469] on div "Individual boxes" at bounding box center [518, 469] width 253 height 18
click at [362, 464] on input "Small parcel delivery (SPD) Individual boxes" at bounding box center [356, 458] width 11 height 11
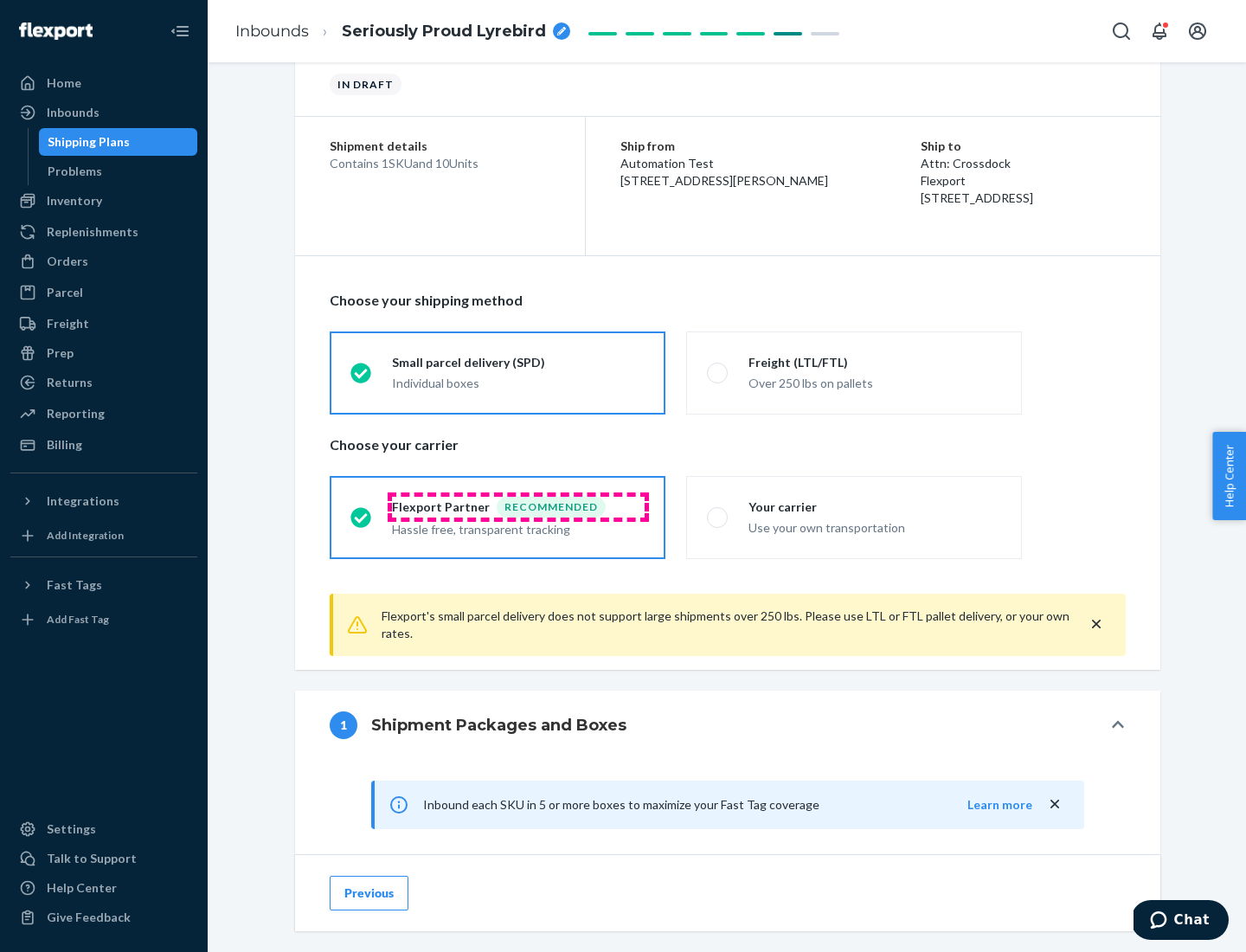
click at [519, 506] on div "Recommended" at bounding box center [551, 507] width 109 height 21
click at [362, 512] on input "Flexport Partner Recommended Hassle free, transparent tracking" at bounding box center [356, 517] width 11 height 11
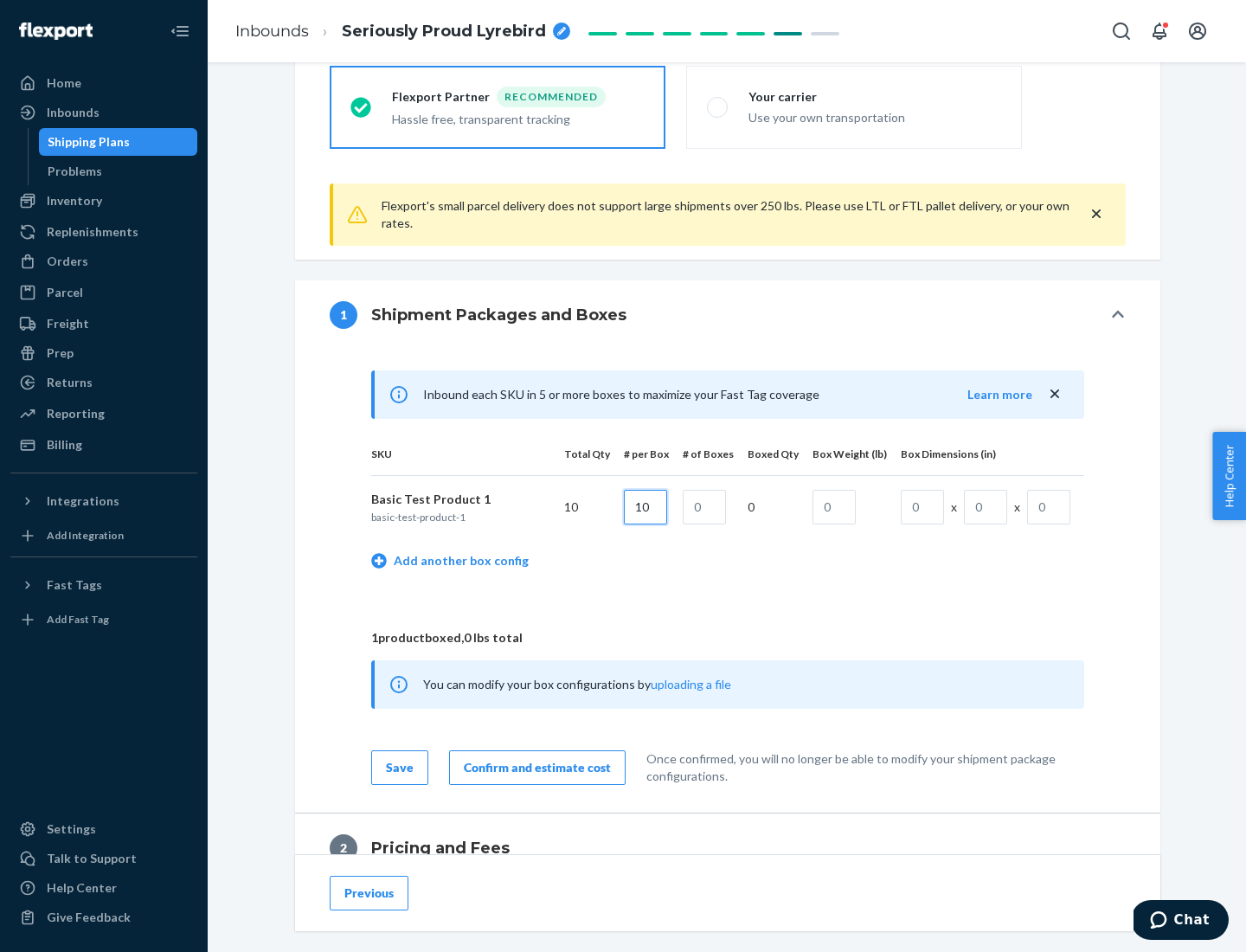
type input "10"
type input "1"
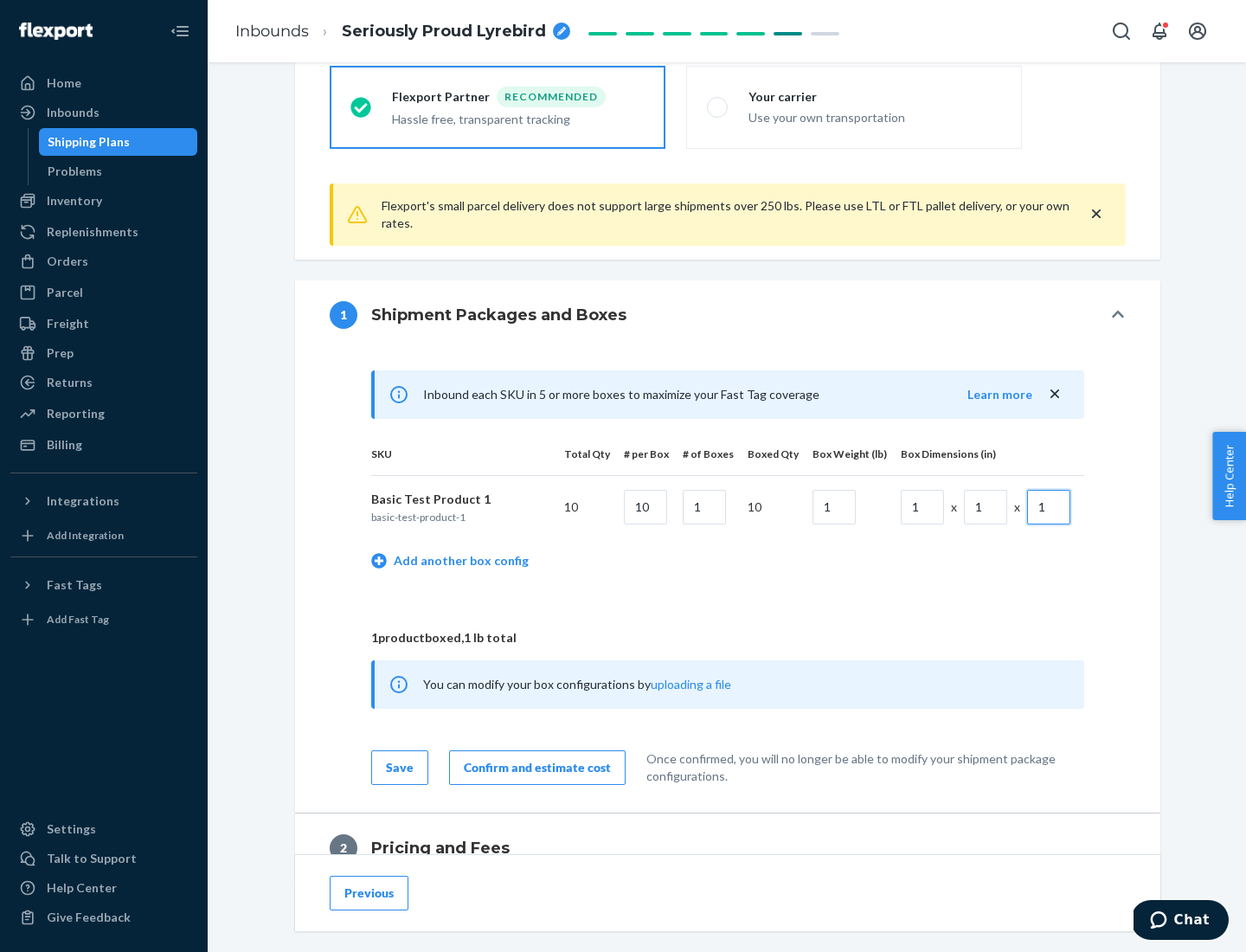
scroll to position [756, 0]
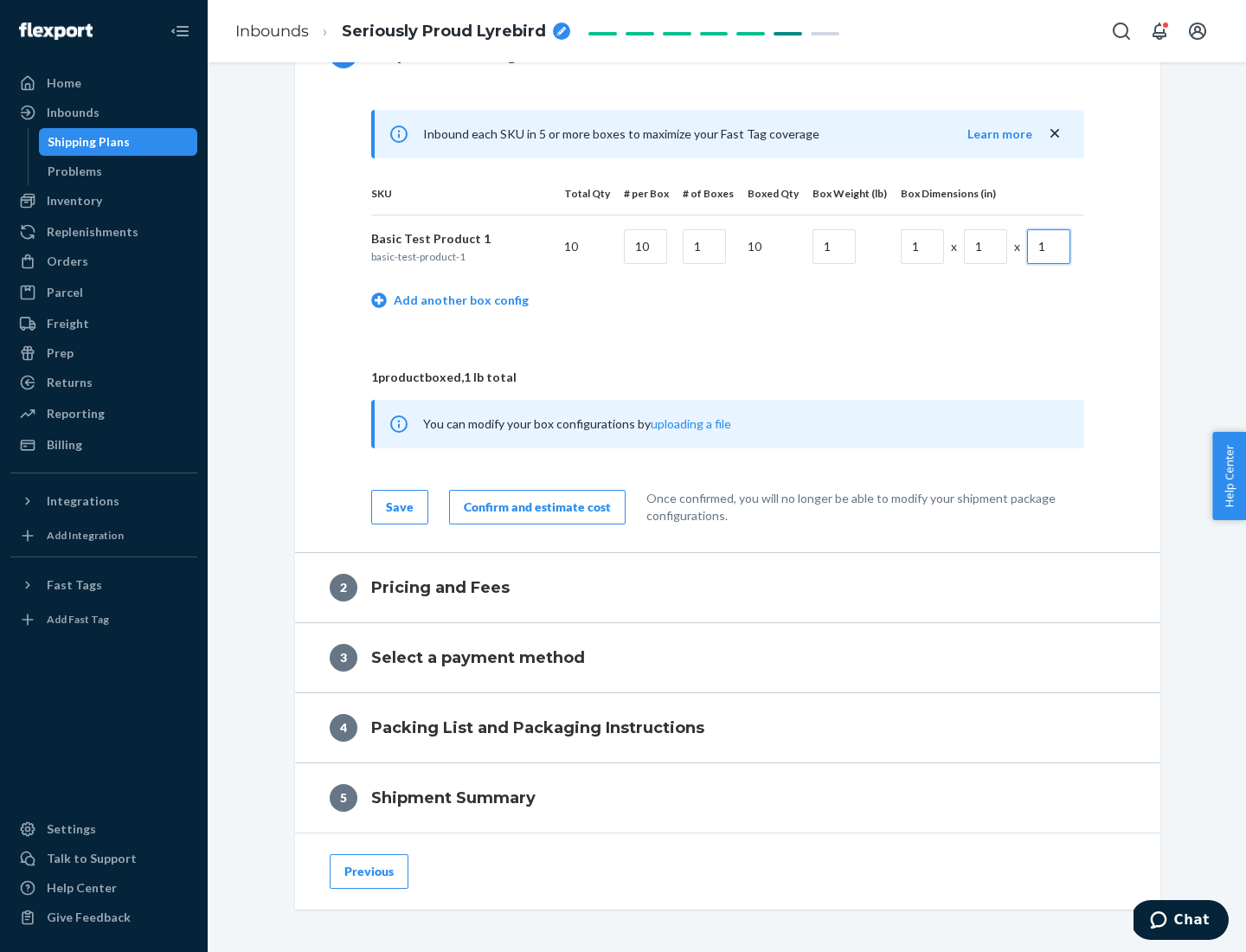
type input "1"
click at [534, 506] on div "Confirm and estimate cost" at bounding box center [537, 507] width 147 height 18
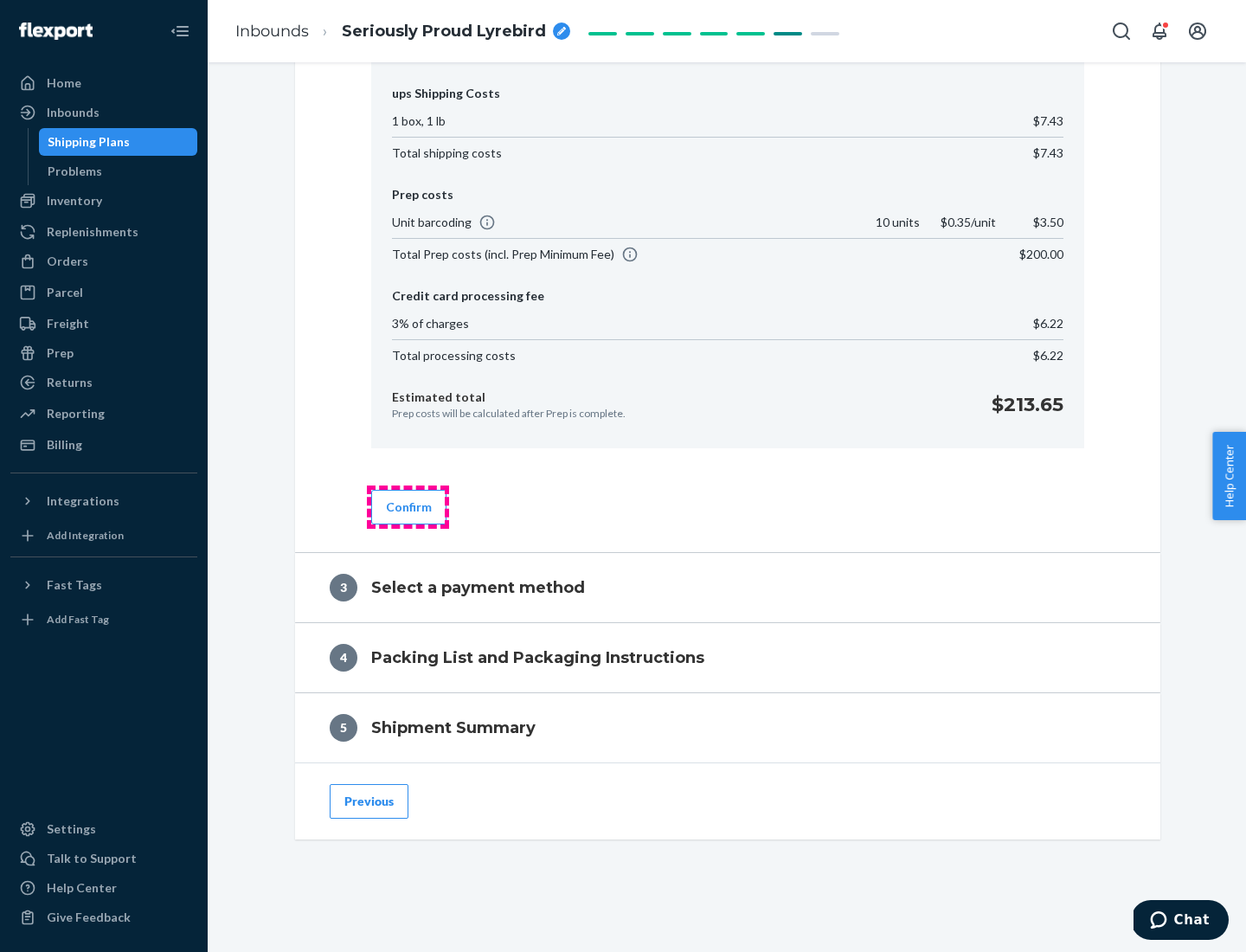
click at [408, 506] on button "Confirm" at bounding box center [409, 506] width 75 height 34
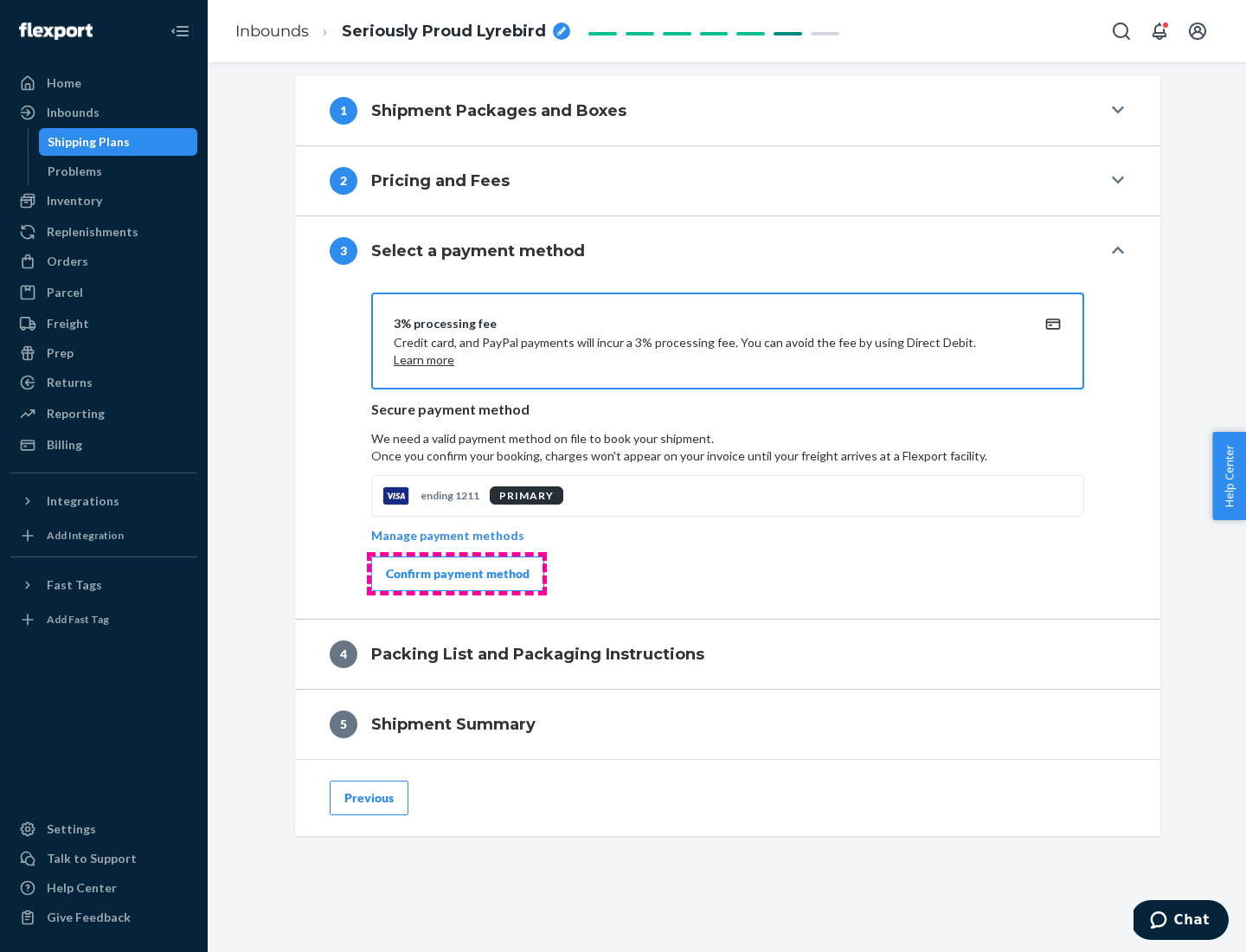
click at [456, 573] on div "Confirm payment method" at bounding box center [457, 574] width 144 height 18
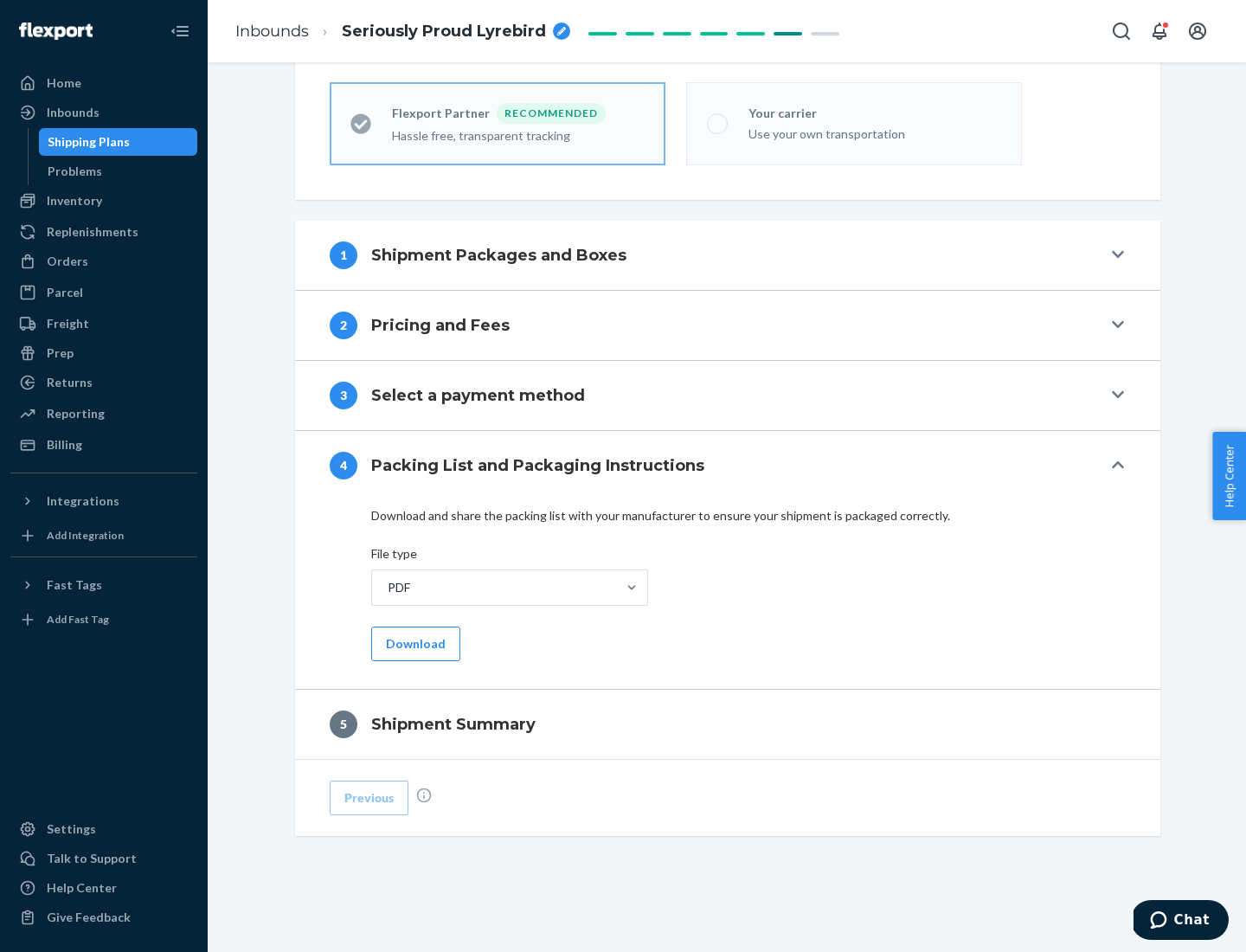
click at [414, 643] on button "Download" at bounding box center [416, 643] width 89 height 34
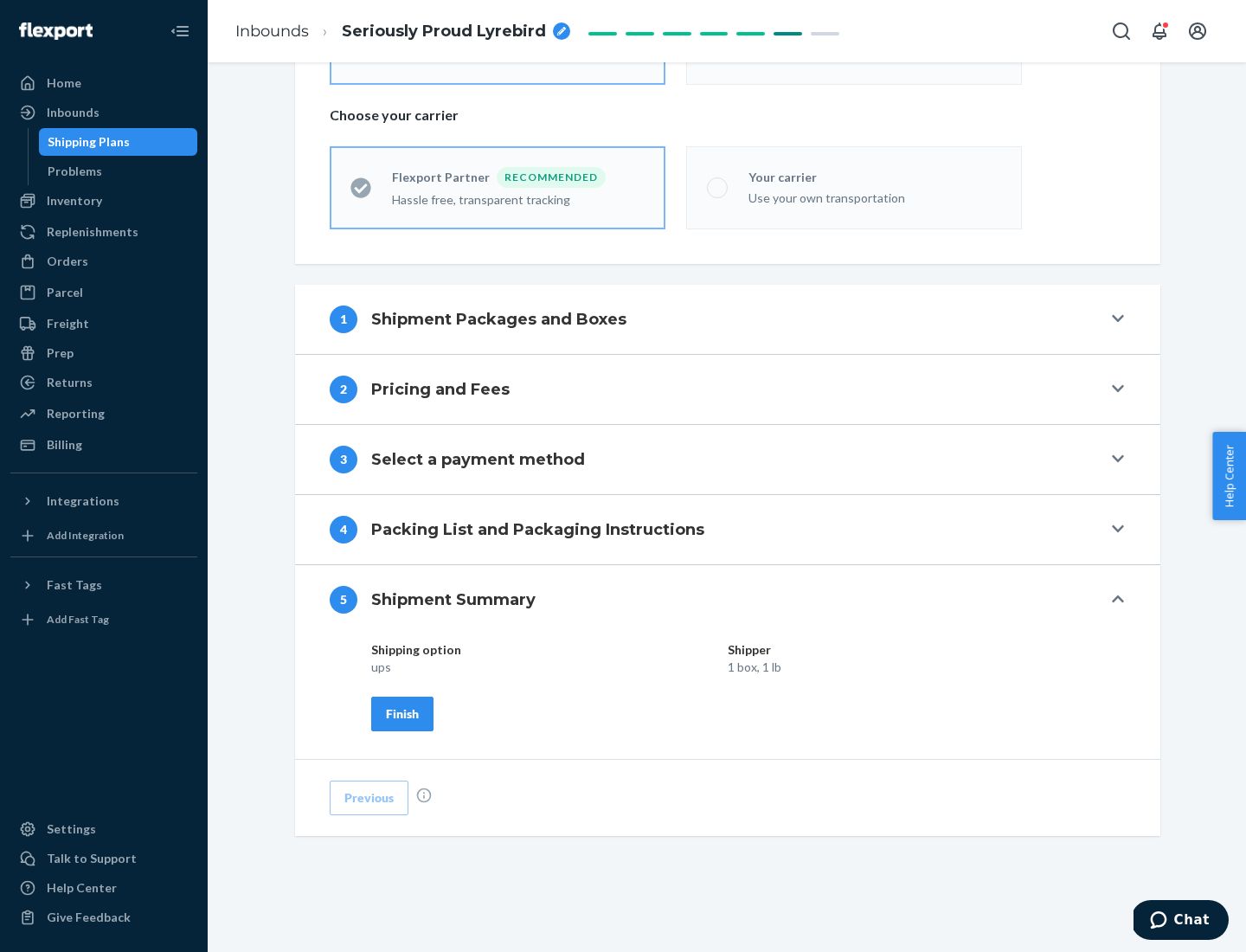
click at [402, 713] on div "Finish" at bounding box center [402, 714] width 33 height 18
